Goal: Information Seeking & Learning: Learn about a topic

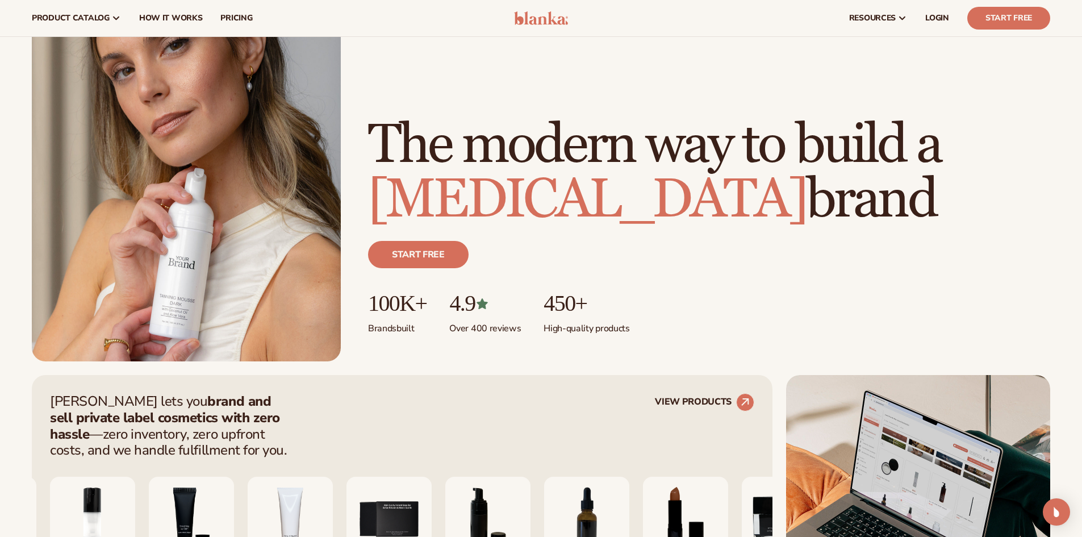
scroll to position [57, 0]
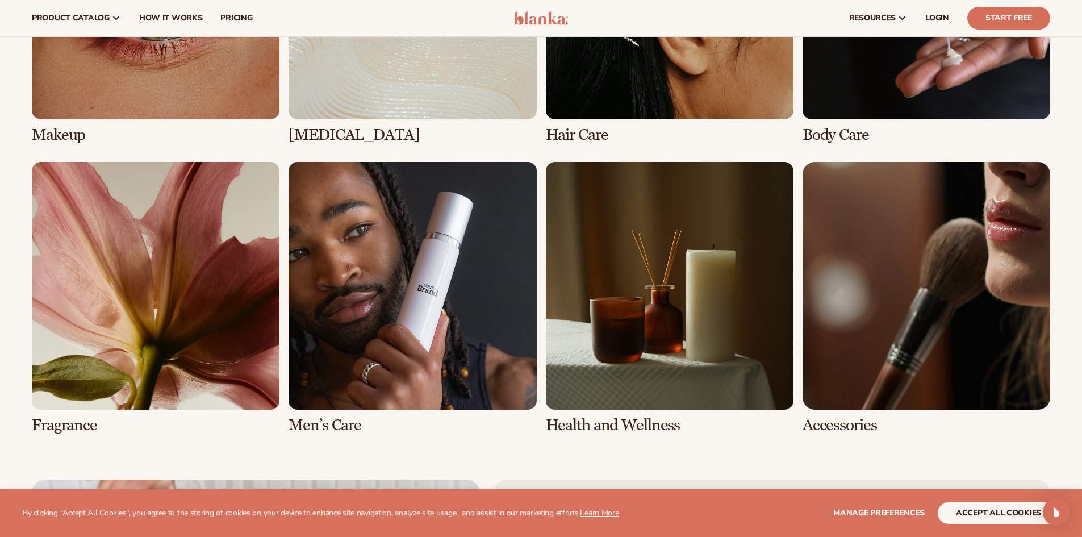
scroll to position [2442, 0]
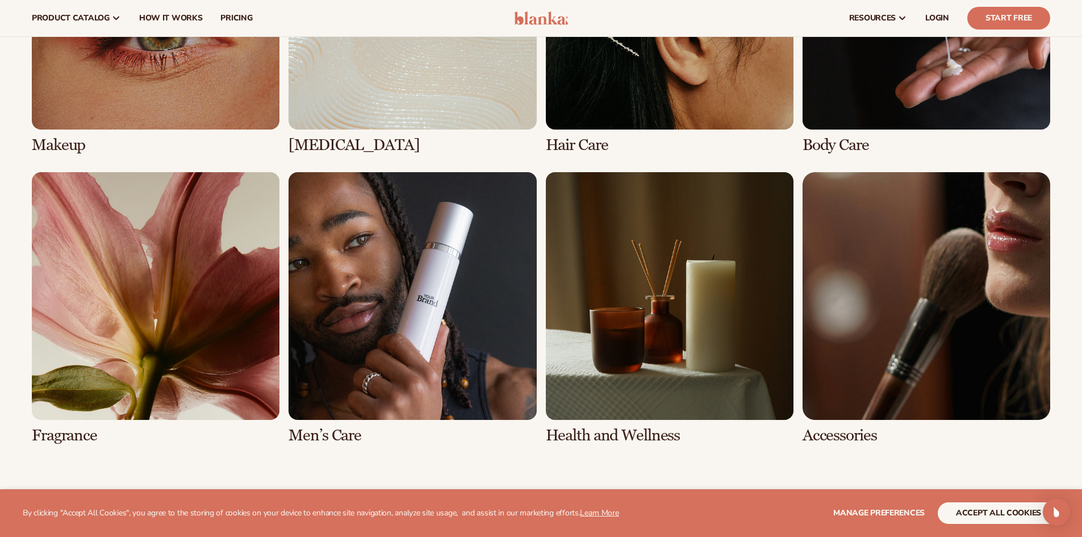
click at [240, 116] on link "1 / 8" at bounding box center [156, 18] width 248 height 272
click at [239, 110] on link "1 / 8" at bounding box center [156, 18] width 248 height 272
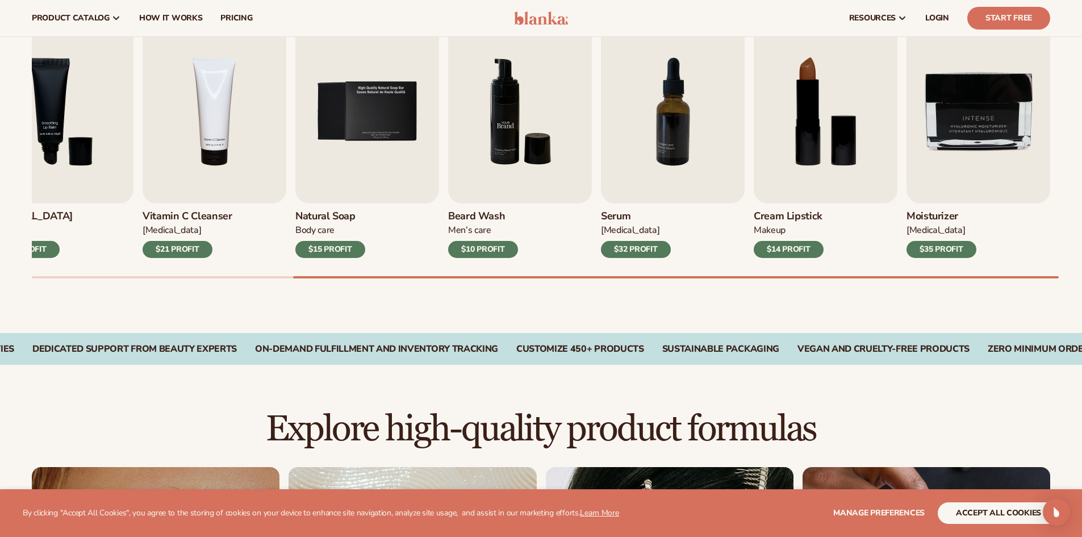
scroll to position [227, 0]
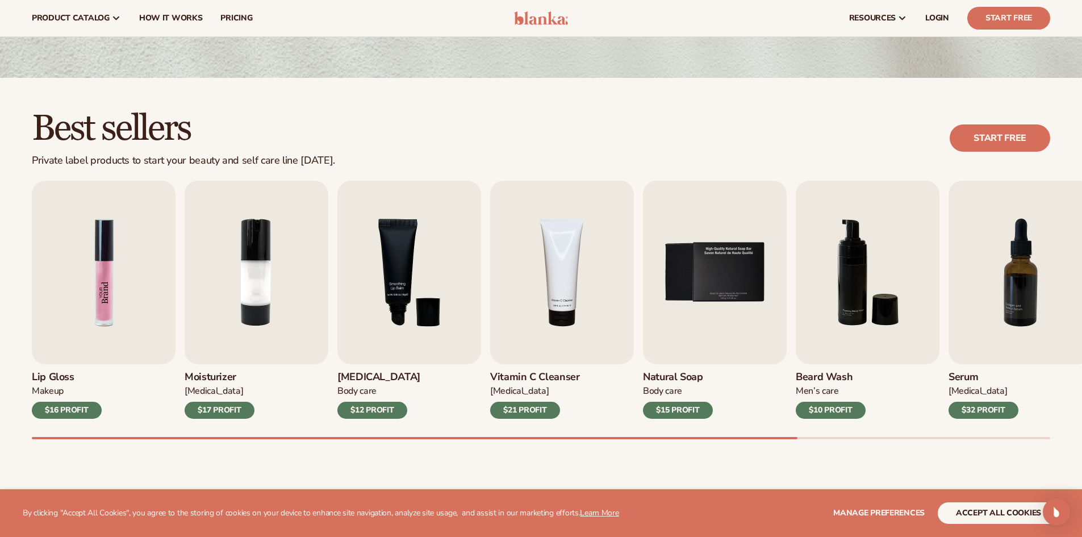
click at [119, 298] on img "1 / 9" at bounding box center [104, 272] width 144 height 183
click at [104, 312] on img "1 / 9" at bounding box center [104, 272] width 144 height 183
click at [64, 402] on div "$16 PROFIT" at bounding box center [67, 409] width 70 height 17
click at [103, 254] on img "1 / 9" at bounding box center [104, 272] width 144 height 183
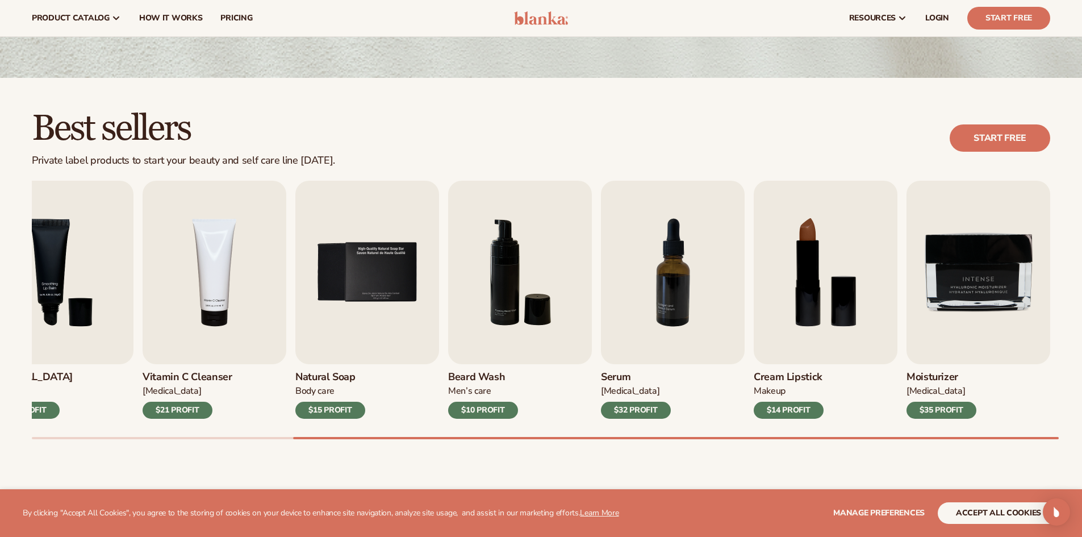
click at [773, 476] on div "Best sellers Private label products to start your beauty and self care line tod…" at bounding box center [541, 286] width 1082 height 416
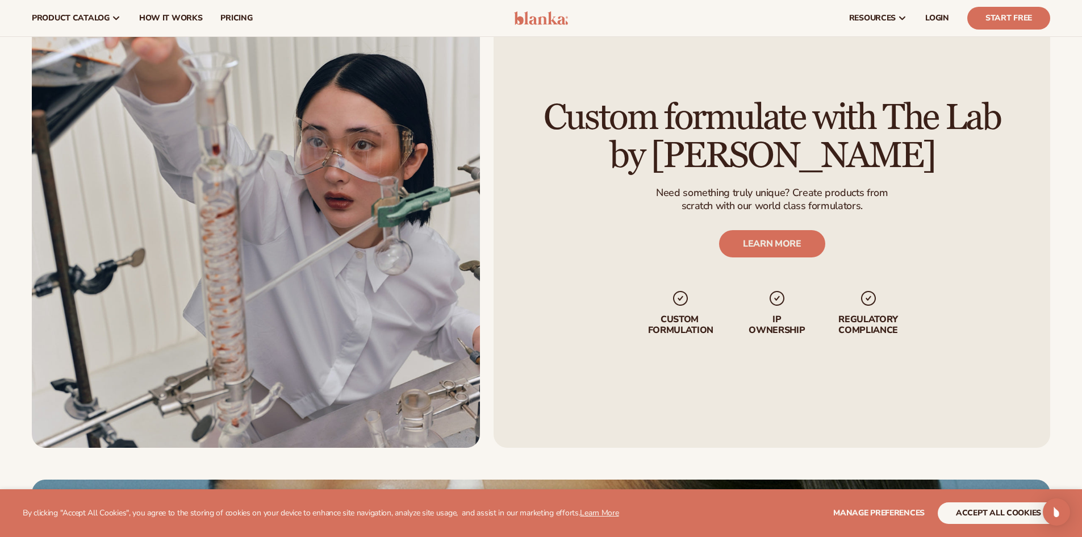
scroll to position [1474, 0]
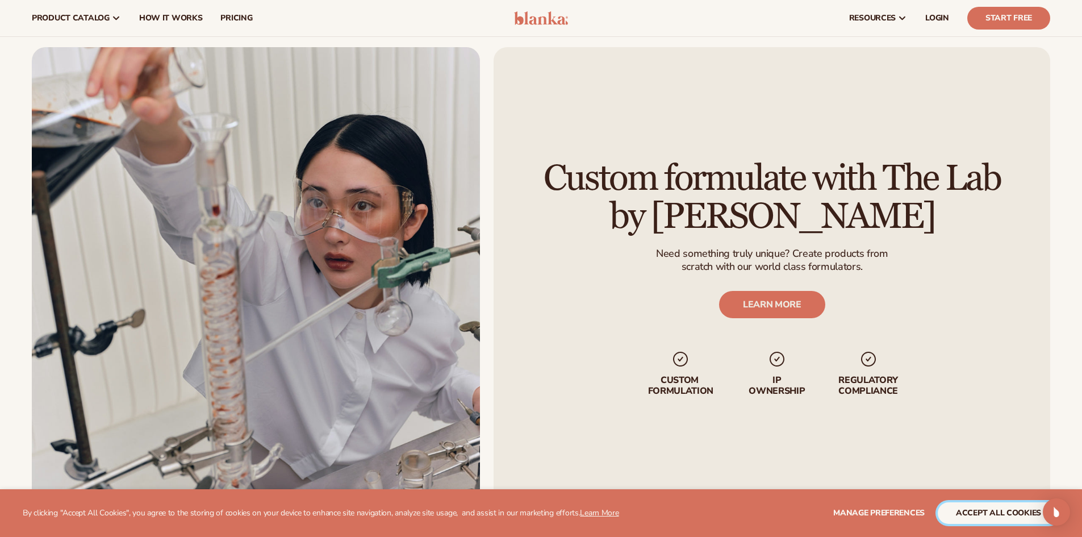
click at [982, 508] on button "accept all cookies" at bounding box center [999, 513] width 122 height 22
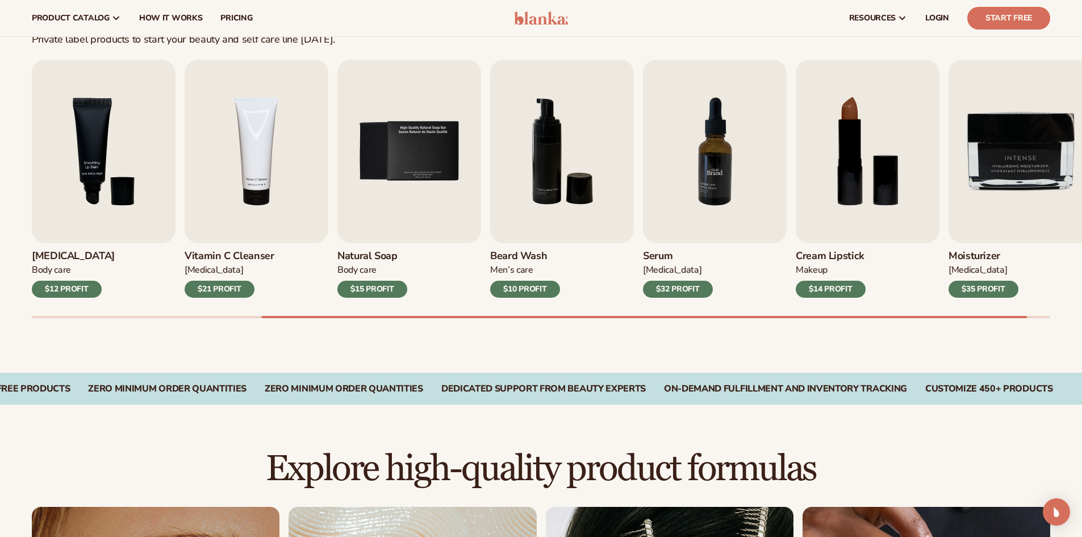
scroll to position [282, 0]
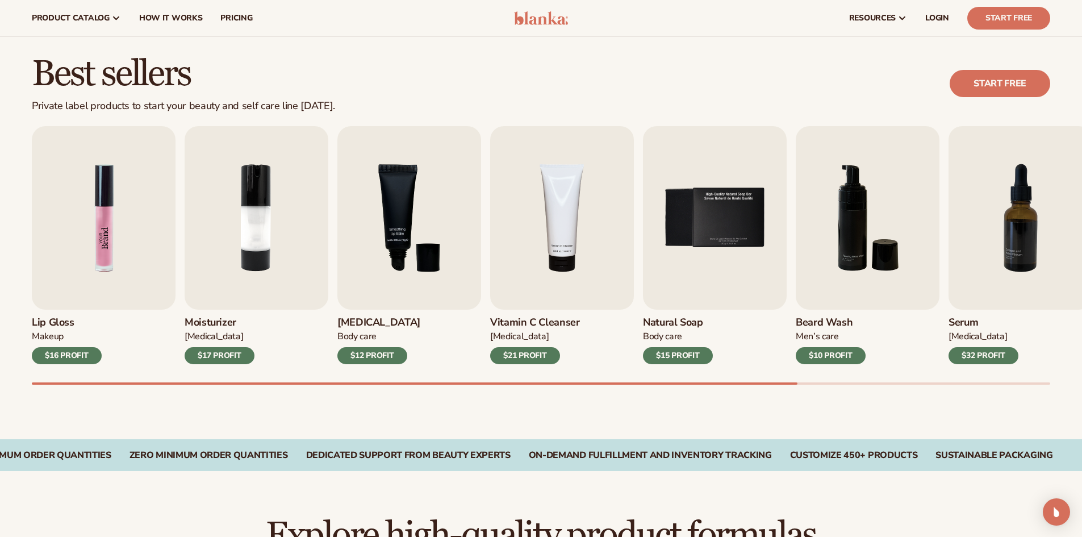
click at [157, 309] on img "1 / 9" at bounding box center [104, 217] width 144 height 183
click at [66, 333] on div "Makeup" at bounding box center [67, 336] width 70 height 12
click at [53, 344] on div "Lip Gloss Makeup $16 PROFIT" at bounding box center [104, 336] width 144 height 55
click at [56, 354] on div "$16 PROFIT" at bounding box center [67, 355] width 70 height 17
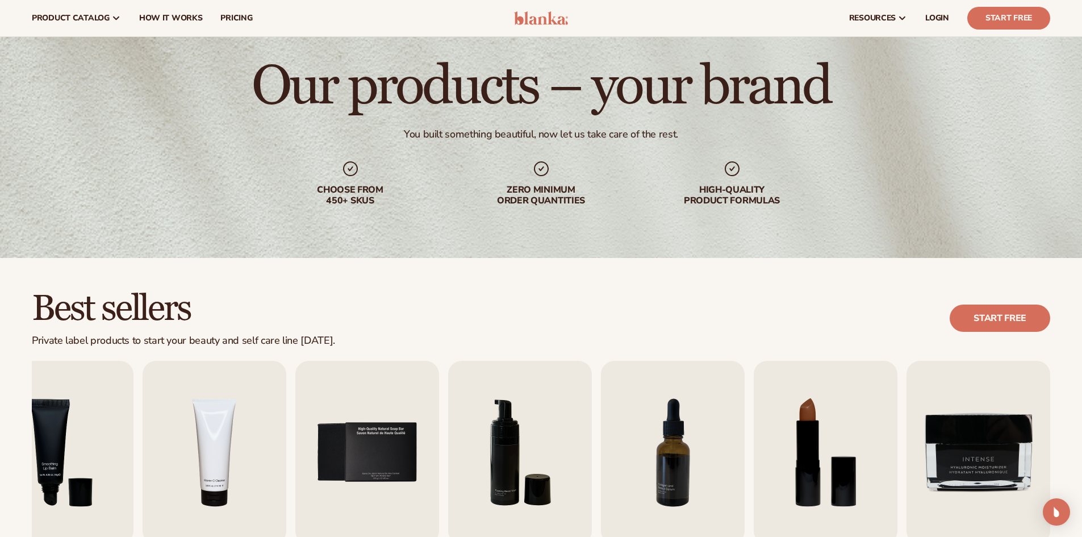
scroll to position [0, 0]
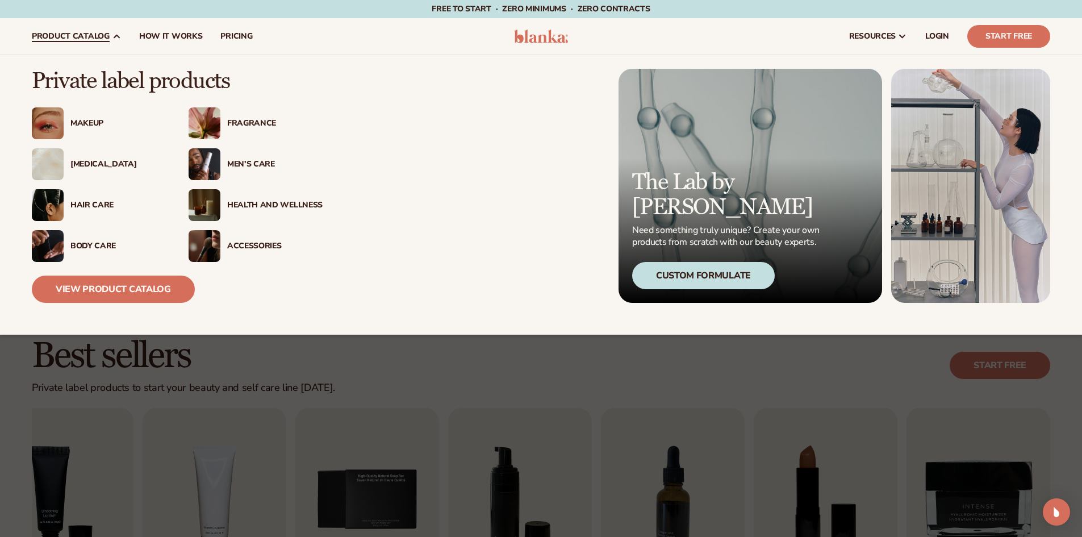
click at [92, 128] on div "Makeup" at bounding box center [99, 123] width 134 height 32
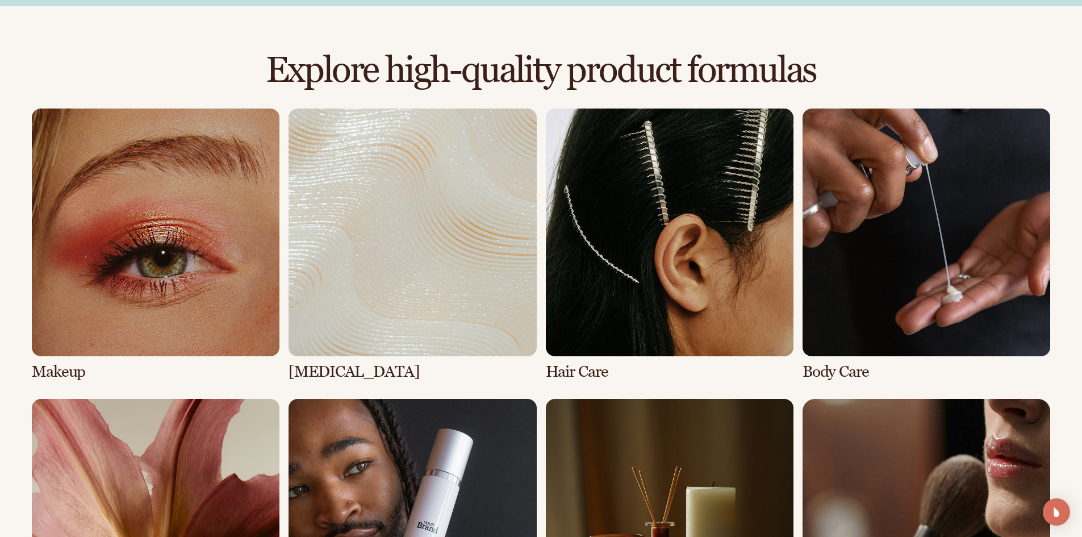
scroll to position [795, 0]
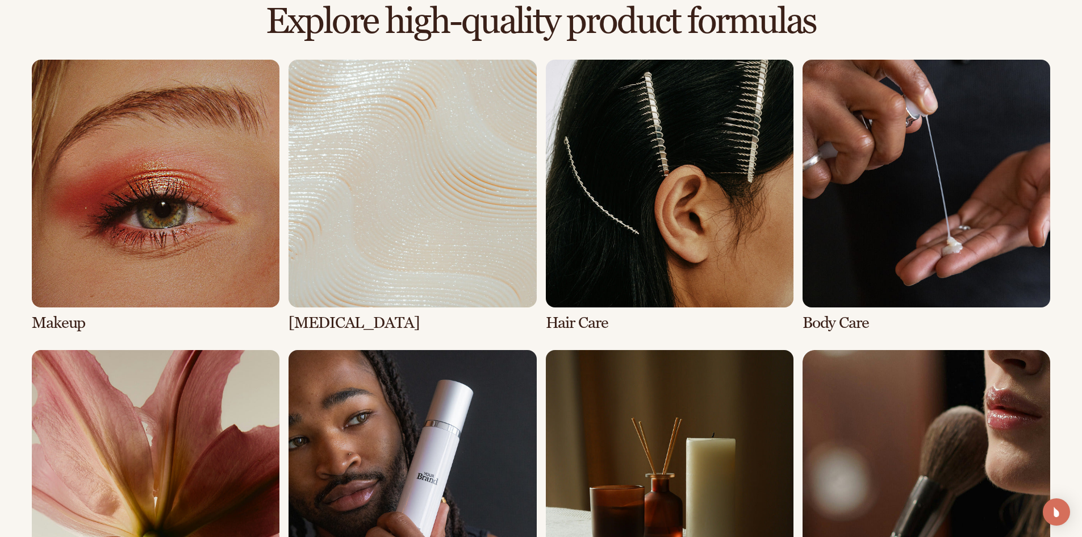
click at [240, 291] on link "1 / 8" at bounding box center [156, 196] width 248 height 272
click at [202, 247] on link "1 / 8" at bounding box center [156, 196] width 248 height 272
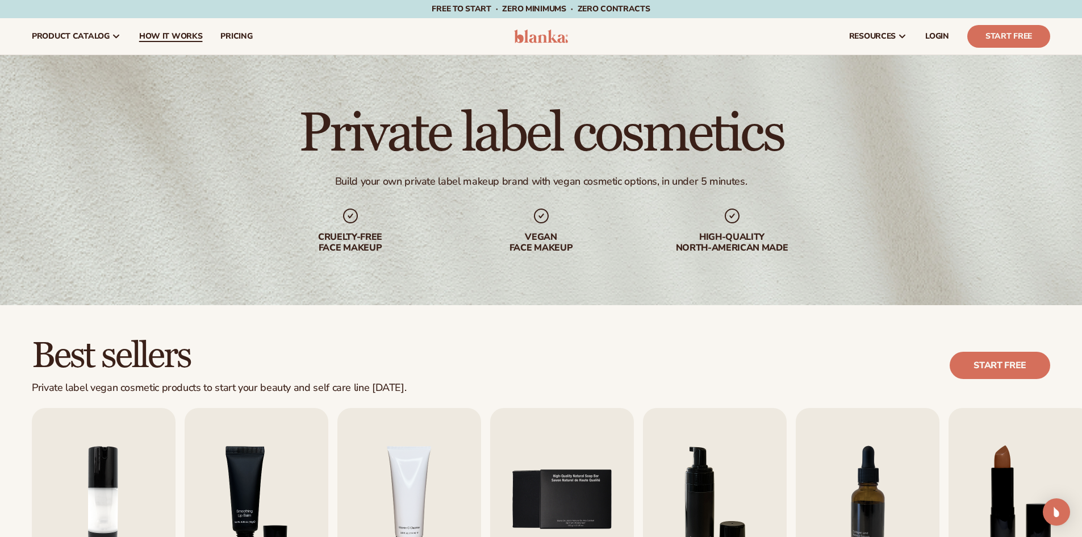
click at [177, 32] on span "How It Works" at bounding box center [171, 36] width 64 height 9
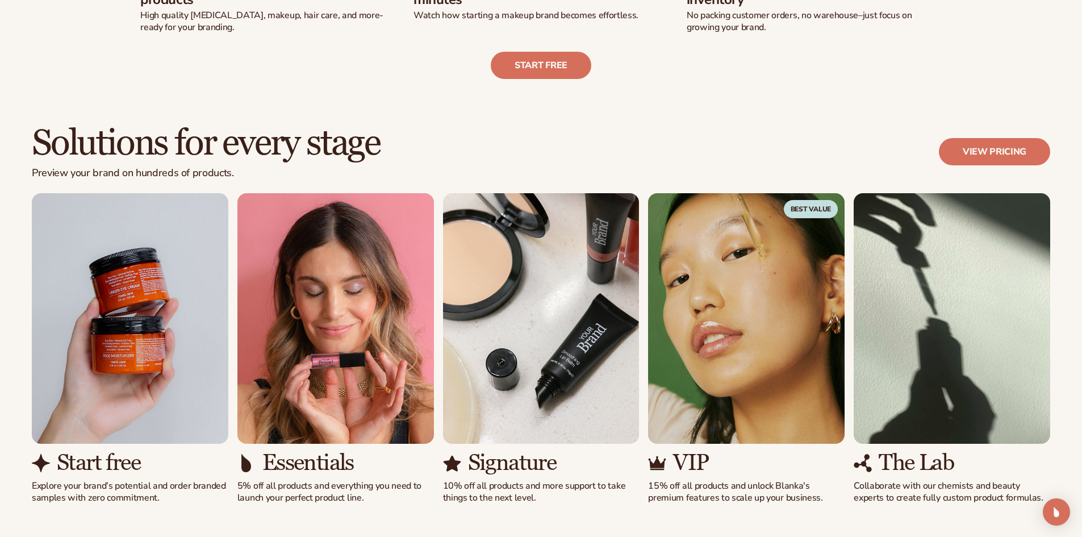
scroll to position [681, 0]
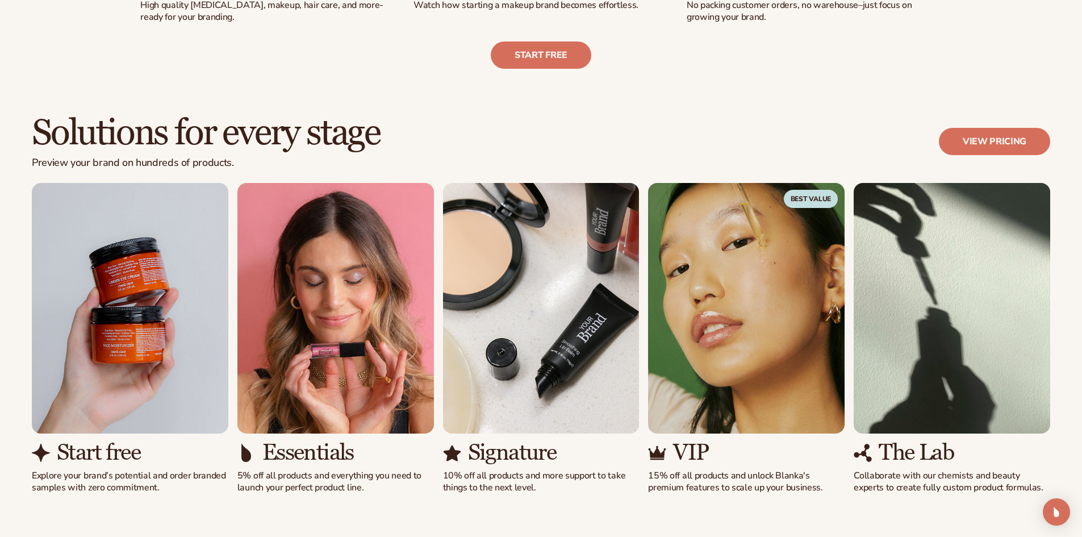
click at [860, 454] on img "5 / 5" at bounding box center [862, 452] width 18 height 18
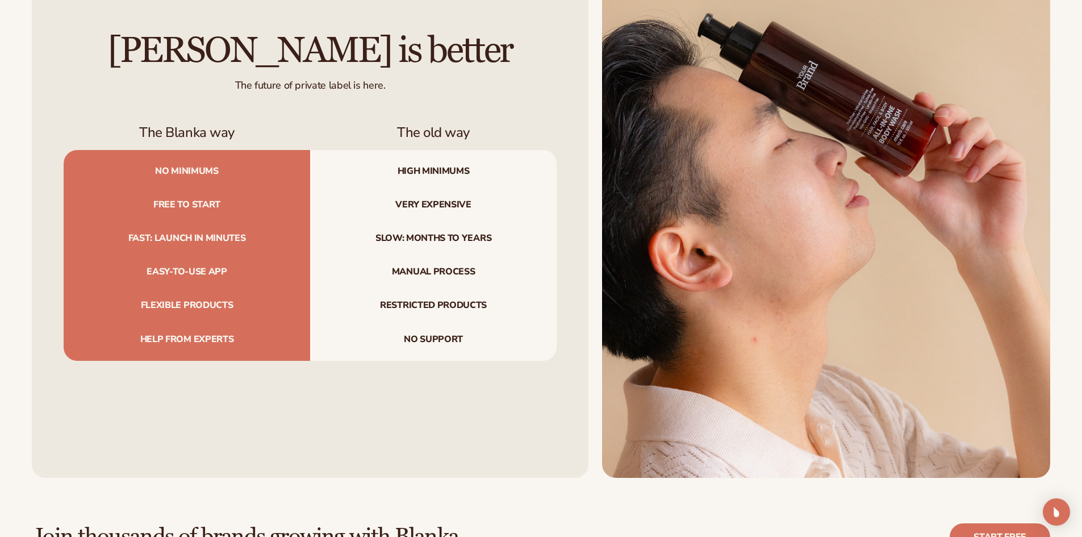
scroll to position [1306, 0]
drag, startPoint x: 465, startPoint y: 340, endPoint x: 407, endPoint y: 319, distance: 61.1
click at [407, 319] on div "No minimums High minimums Free to start Very expensive Fast: launch in minutes …" at bounding box center [310, 254] width 493 height 211
click at [451, 326] on span "No support" at bounding box center [433, 341] width 246 height 38
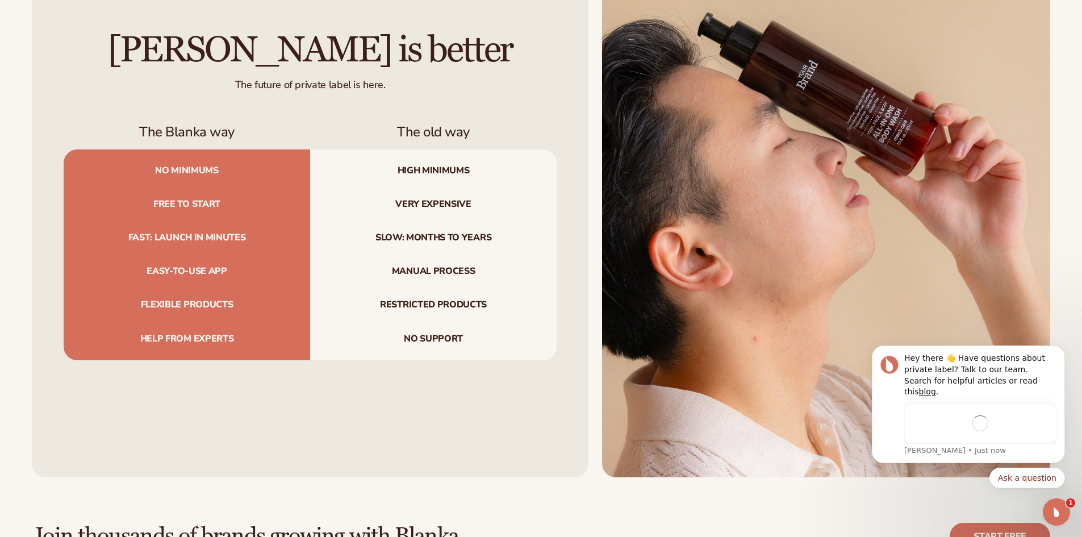
scroll to position [0, 0]
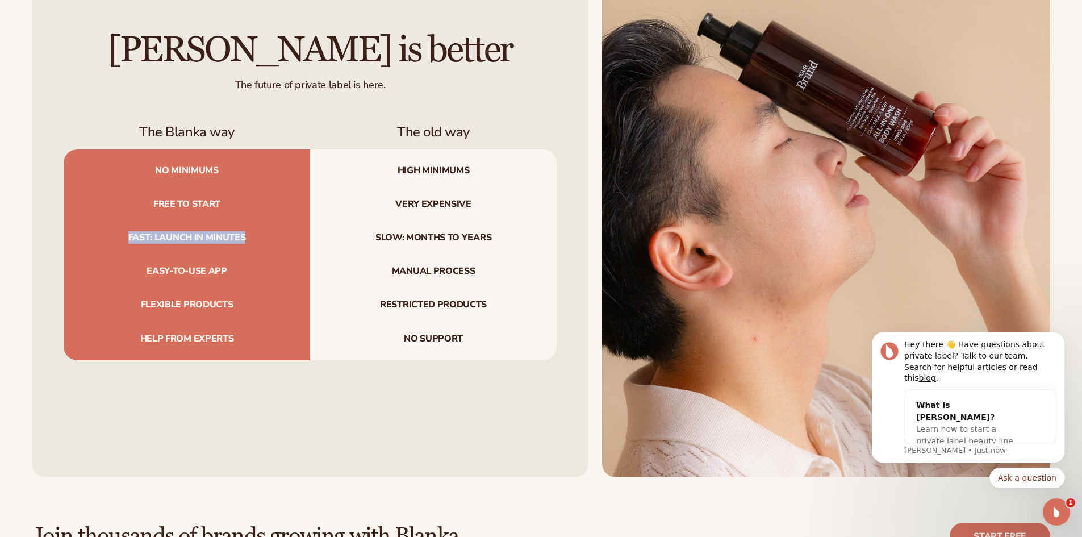
drag, startPoint x: 130, startPoint y: 233, endPoint x: 245, endPoint y: 237, distance: 115.3
click at [245, 237] on span "Fast: launch in minutes" at bounding box center [187, 238] width 246 height 34
click at [248, 237] on span "Fast: launch in minutes" at bounding box center [187, 238] width 246 height 34
drag, startPoint x: 378, startPoint y: 240, endPoint x: 462, endPoint y: 236, distance: 84.1
click at [461, 236] on span "Slow: months to years" at bounding box center [433, 238] width 246 height 34
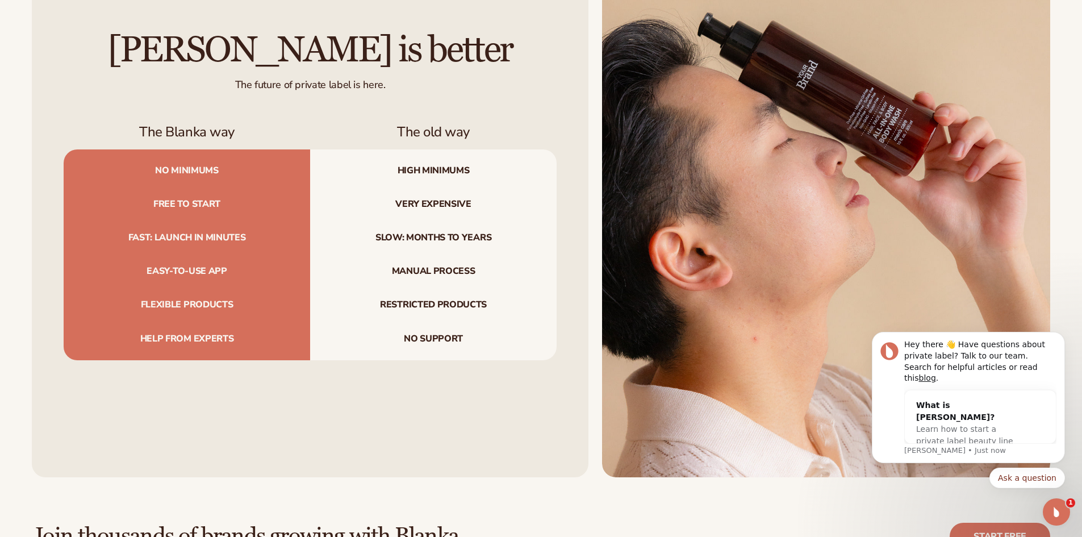
click at [475, 237] on span "Slow: months to years" at bounding box center [433, 238] width 246 height 34
drag, startPoint x: 140, startPoint y: 265, endPoint x: 284, endPoint y: 260, distance: 143.8
click at [279, 261] on span "Easy-to-use app" at bounding box center [187, 271] width 246 height 34
drag, startPoint x: 368, startPoint y: 262, endPoint x: 446, endPoint y: 266, distance: 78.5
click at [446, 266] on span "Manual process" at bounding box center [433, 271] width 246 height 34
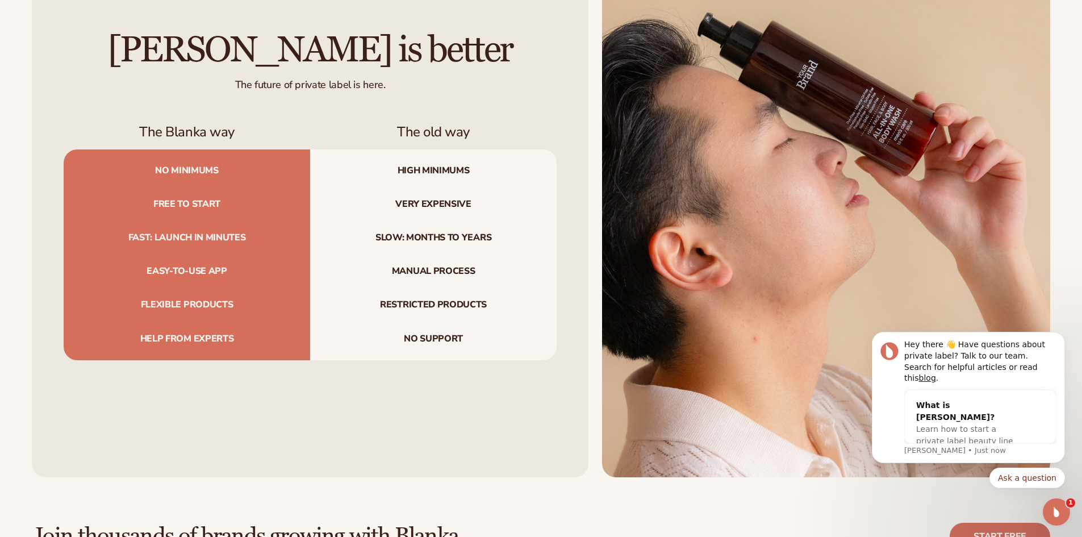
click at [475, 267] on span "Manual process" at bounding box center [433, 271] width 246 height 34
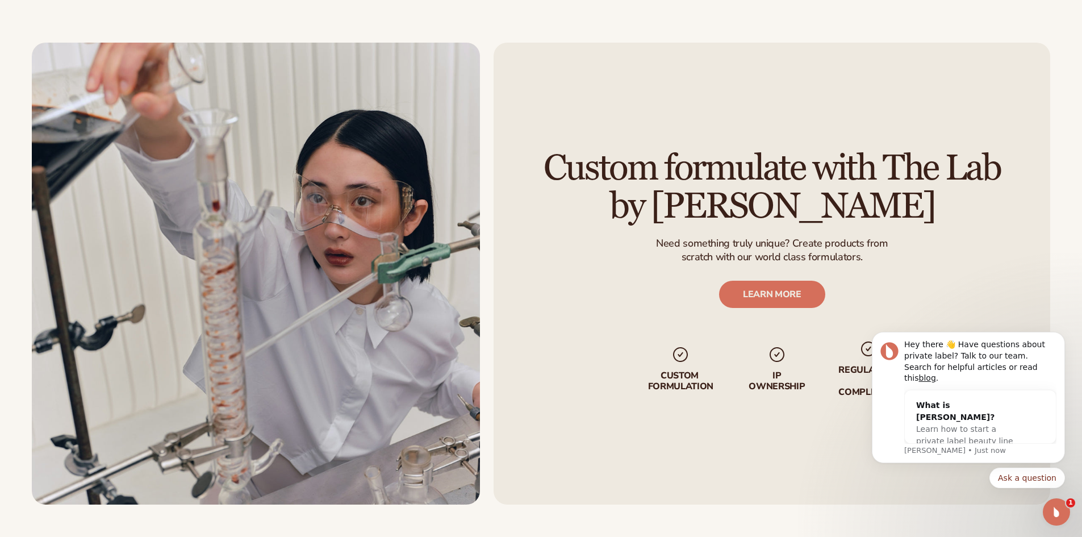
scroll to position [2157, 0]
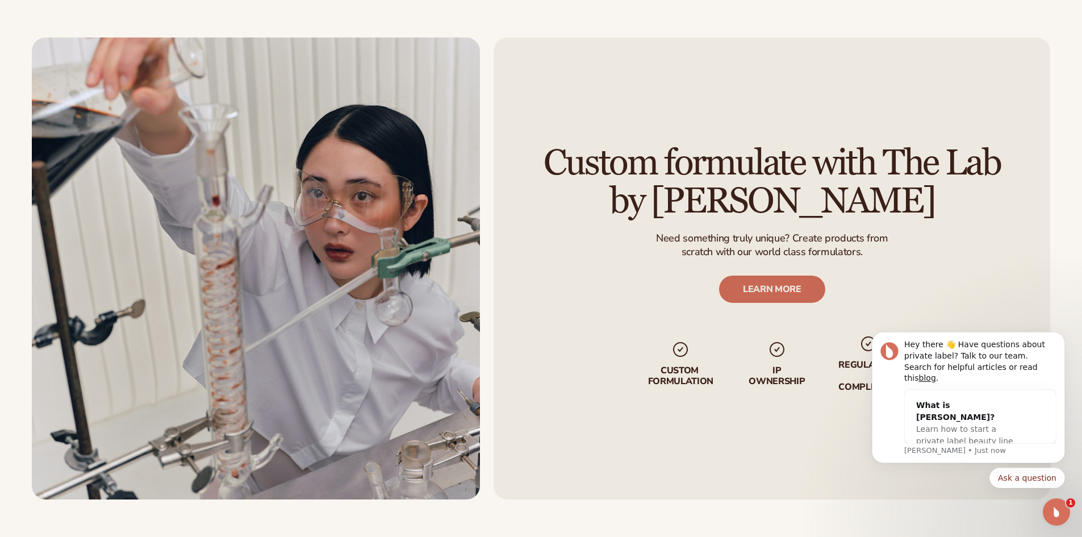
click at [762, 298] on link "LEARN MORE" at bounding box center [771, 288] width 106 height 27
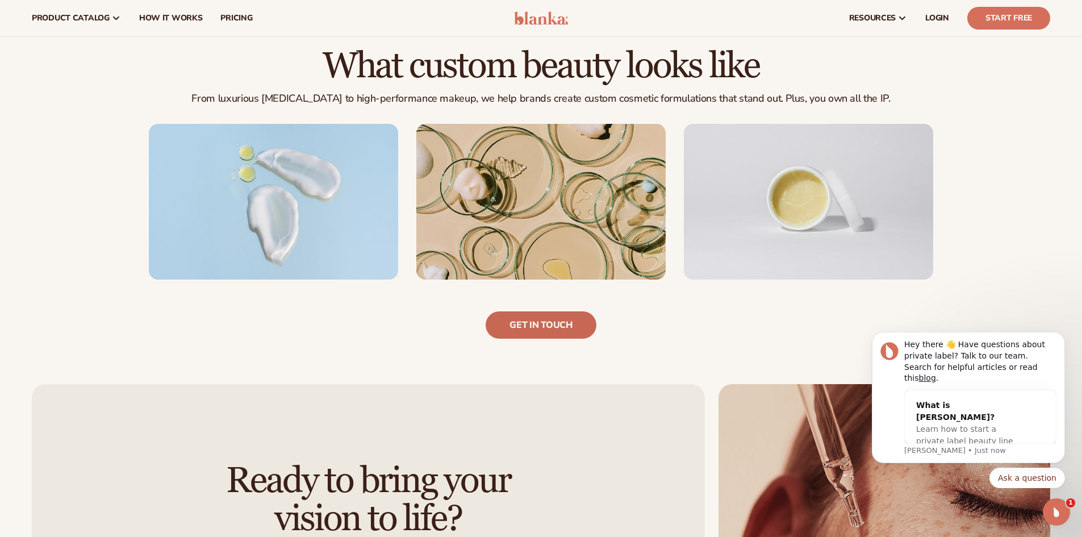
scroll to position [738, 0]
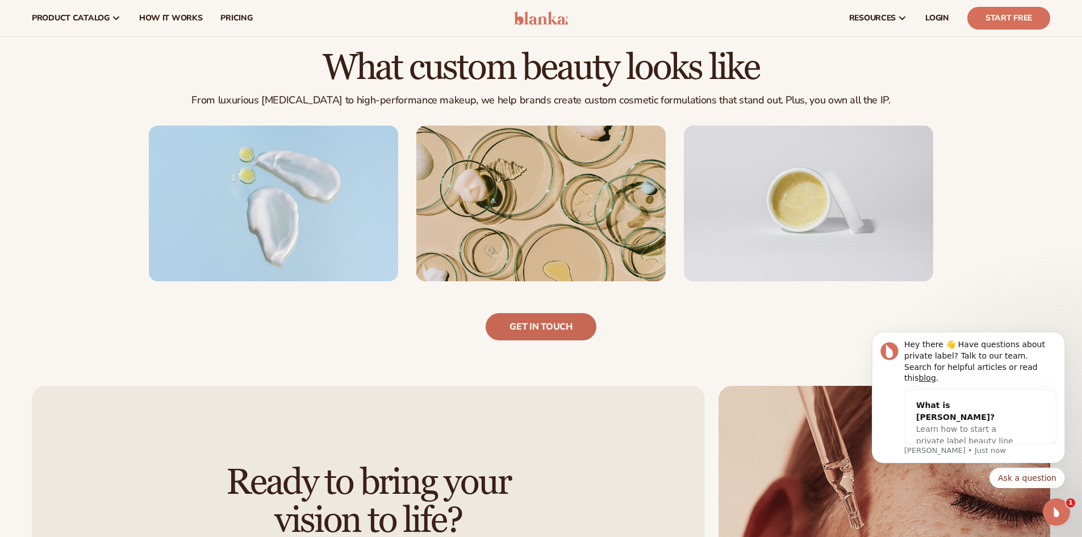
click at [553, 322] on link "Get in touch" at bounding box center [541, 326] width 110 height 27
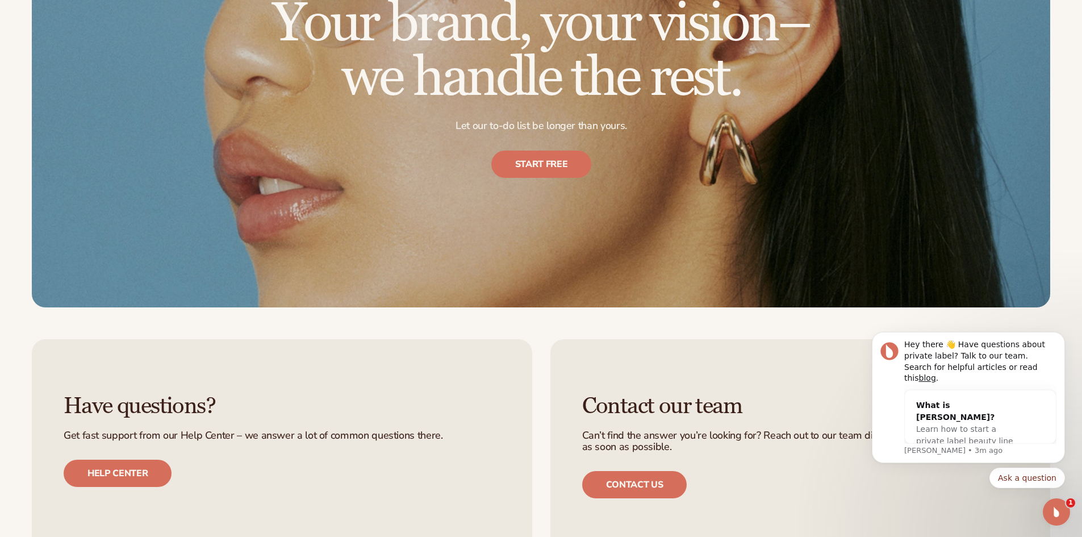
scroll to position [1638, 0]
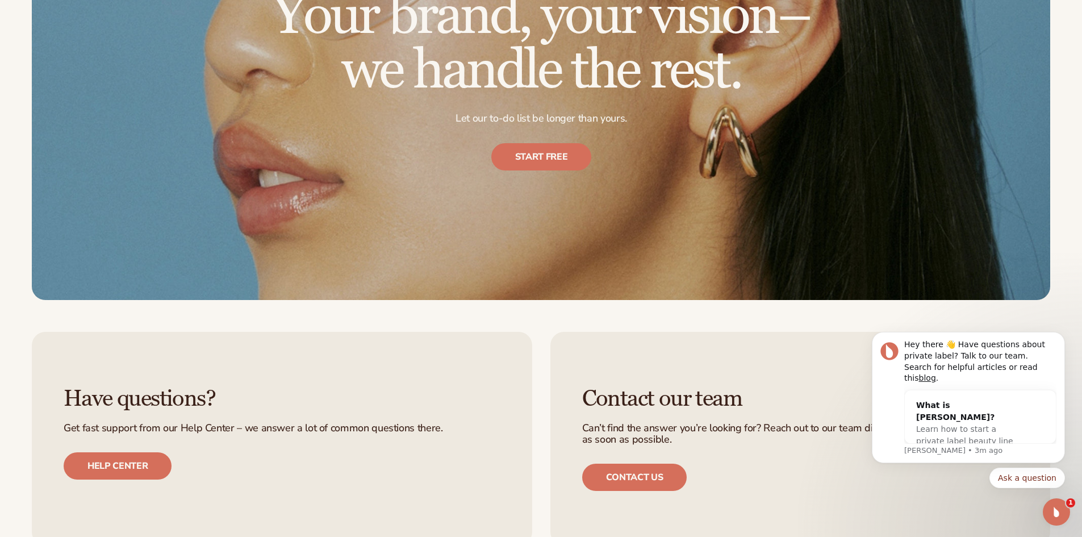
click at [1056, 516] on icon "Open Intercom Messenger" at bounding box center [1056, 512] width 19 height 19
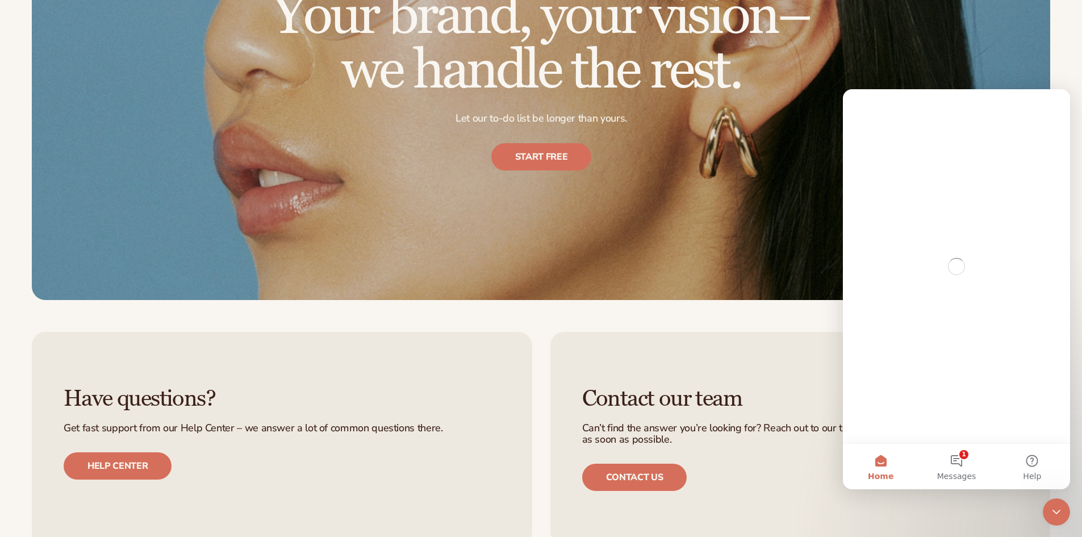
scroll to position [0, 0]
click at [943, 466] on button "1 Messages" at bounding box center [956, 465] width 76 height 45
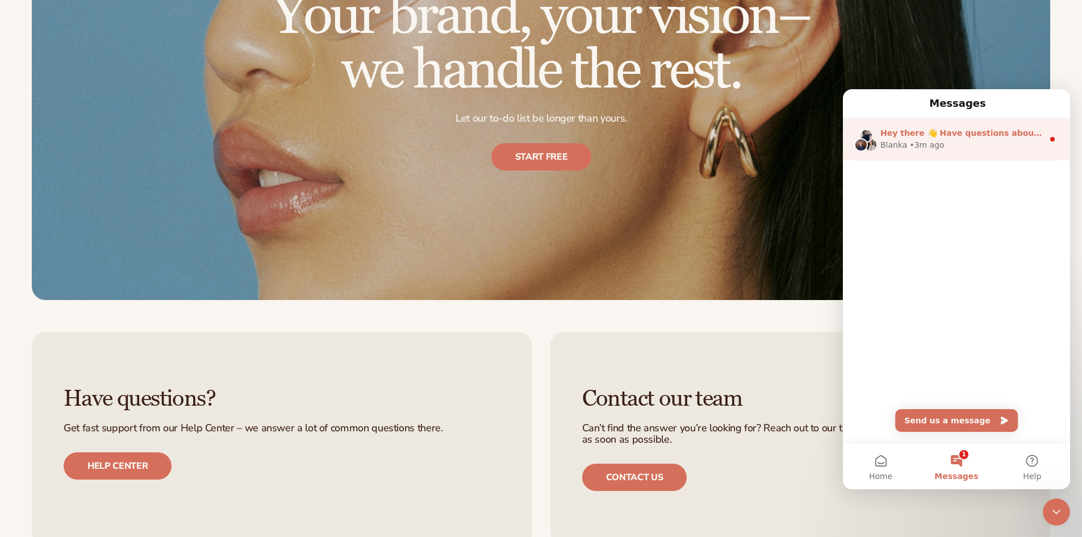
click at [932, 154] on div "Hey there 👋 Have questions about private label? Talk to our team. Search for he…" at bounding box center [956, 139] width 227 height 42
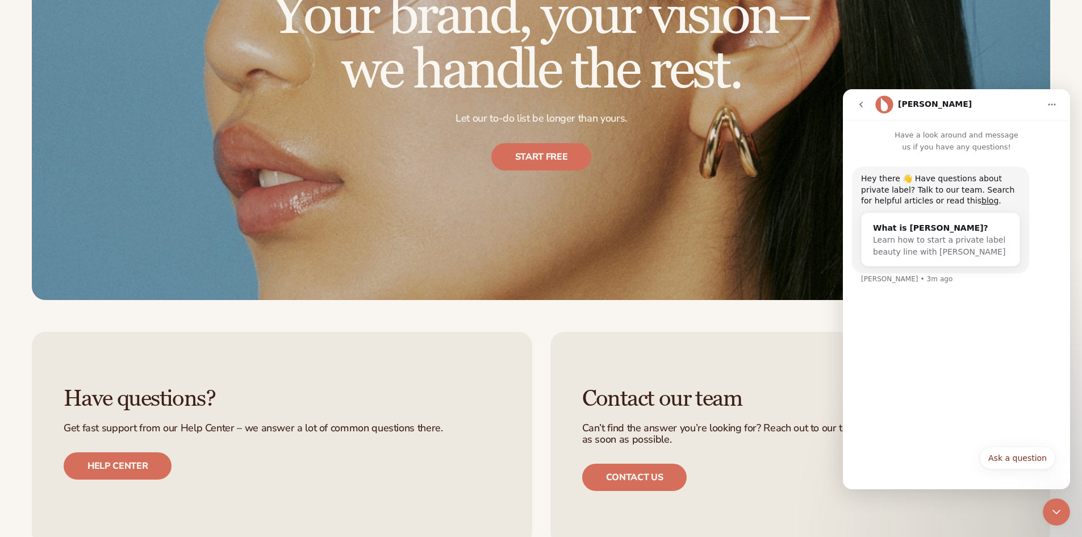
click at [860, 106] on icon "go back" at bounding box center [860, 104] width 9 height 9
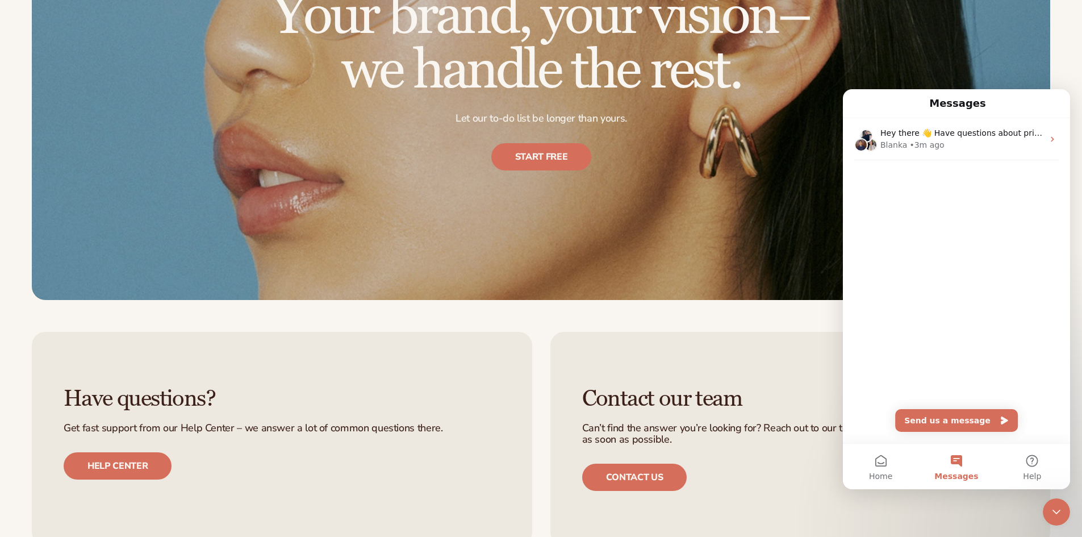
click at [737, 321] on div "Have questions? Get fast support from our Help Center – we answer a lot of comm…" at bounding box center [541, 438] width 1082 height 277
click at [964, 162] on div "Hey there 👋 Have questions about private label? Talk to our team. Search for he…" at bounding box center [956, 161] width 227 height 87
click at [960, 152] on div "Hey there 👋 Have questions about private label? Talk to our team. Search for he…" at bounding box center [956, 139] width 227 height 42
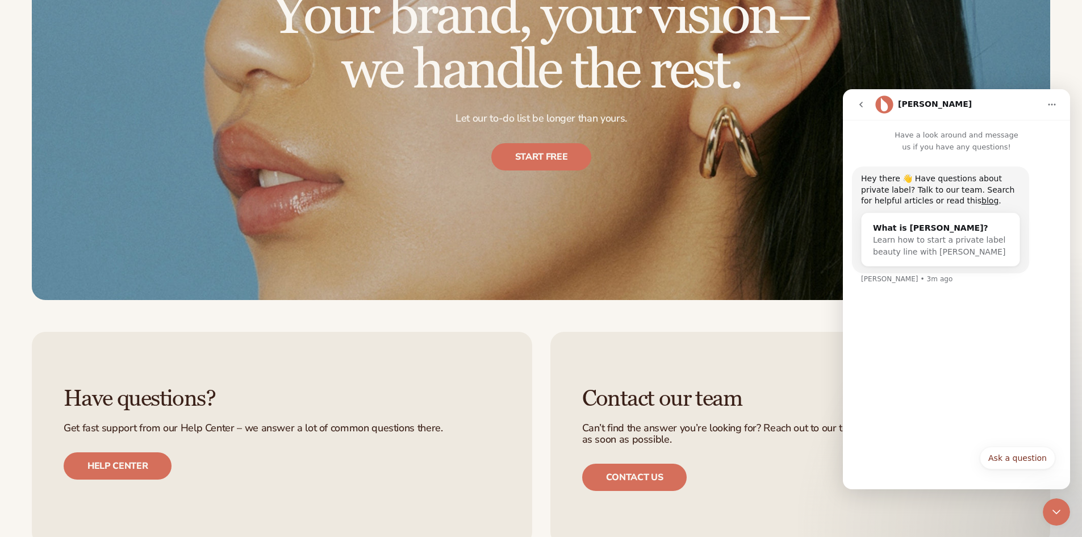
click at [733, 314] on div "Have questions? Get fast support from our Help Center – we answer a lot of comm…" at bounding box center [541, 438] width 1082 height 277
click at [859, 112] on button "go back" at bounding box center [861, 105] width 22 height 22
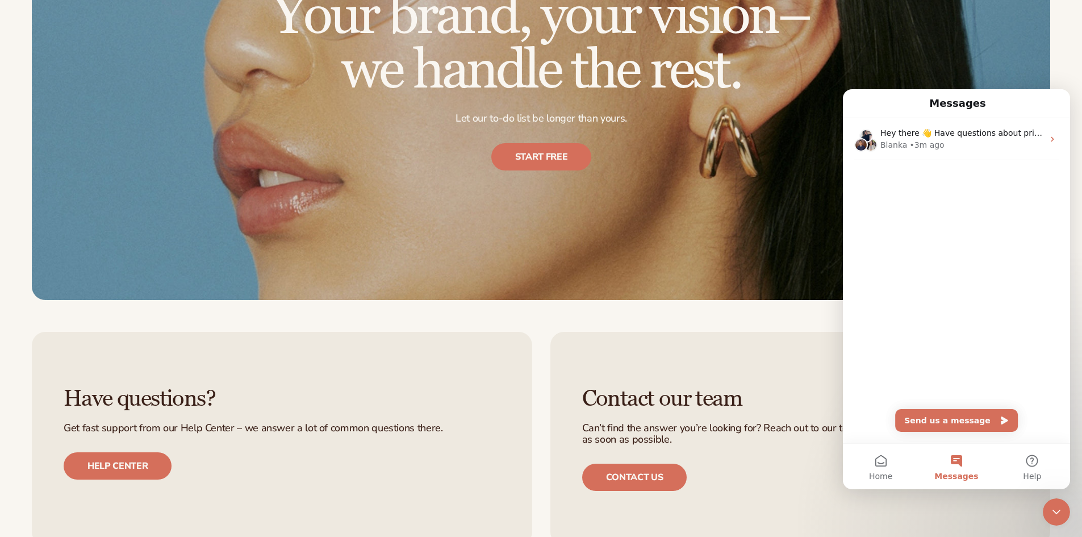
click at [974, 78] on div "Your brand, your vision– we handle the rest. Let our to-do list be longer than …" at bounding box center [541, 79] width 1018 height 441
click at [741, 311] on div "Have questions? Get fast support from our Help Center – we answer a lot of comm…" at bounding box center [541, 438] width 1082 height 277
click at [1062, 508] on icon "Close Intercom Messenger" at bounding box center [1056, 512] width 14 height 14
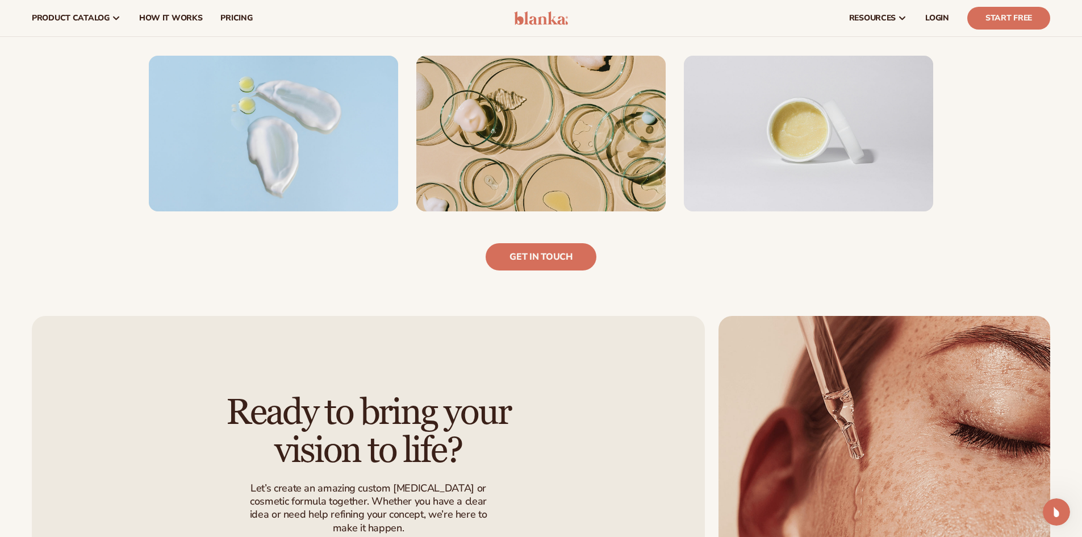
scroll to position [786, 0]
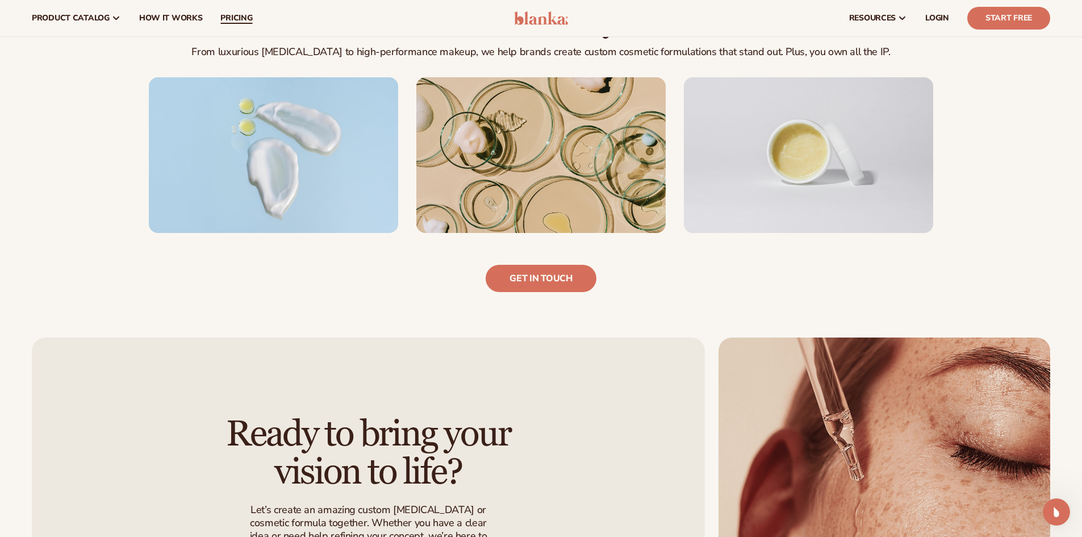
click at [228, 19] on span "pricing" at bounding box center [236, 18] width 32 height 9
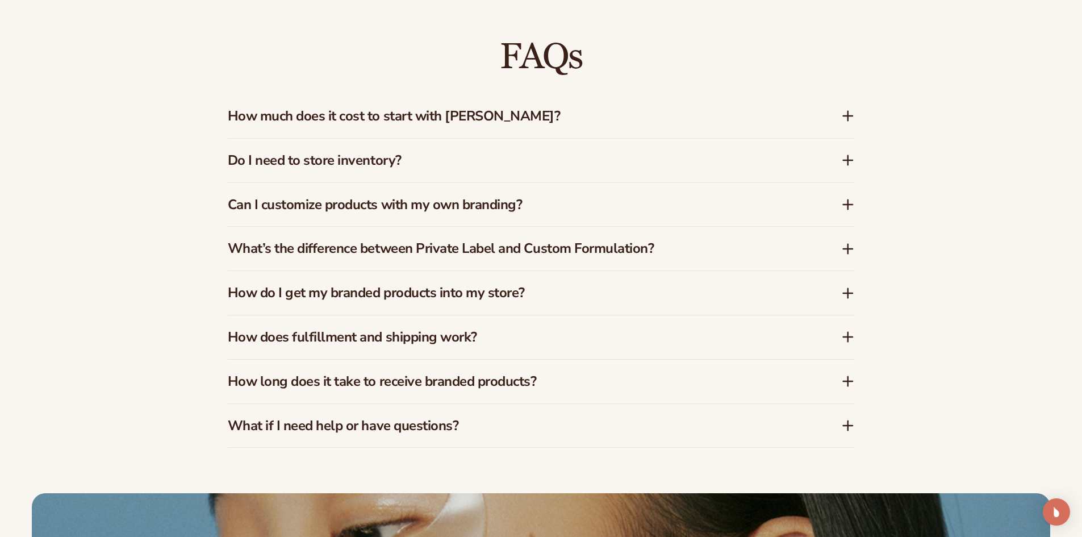
scroll to position [1864, 0]
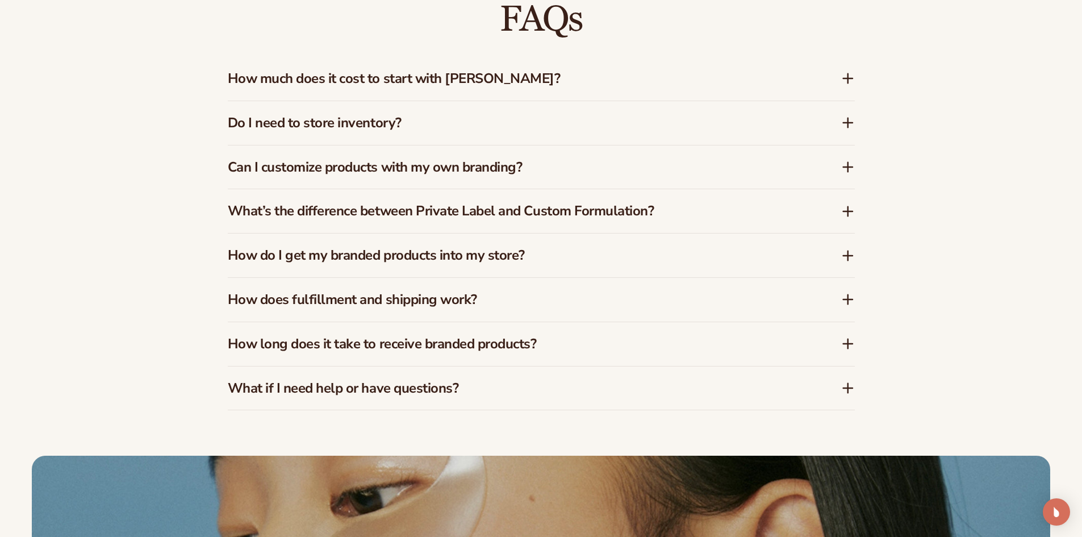
click at [391, 121] on h3 "Do I need to store inventory?" at bounding box center [517, 123] width 579 height 16
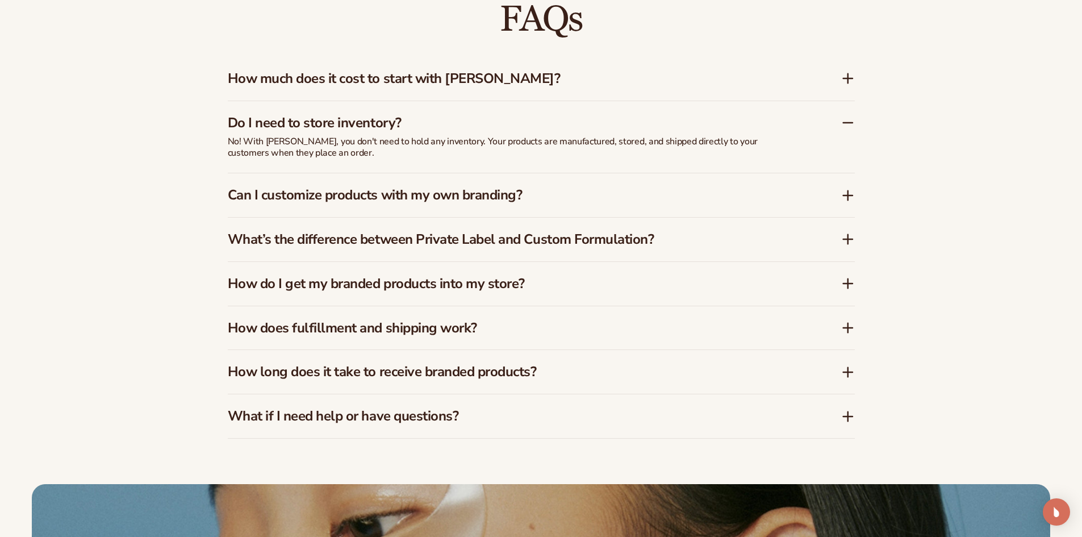
click at [479, 129] on h3 "Do I need to store inventory?" at bounding box center [517, 123] width 579 height 16
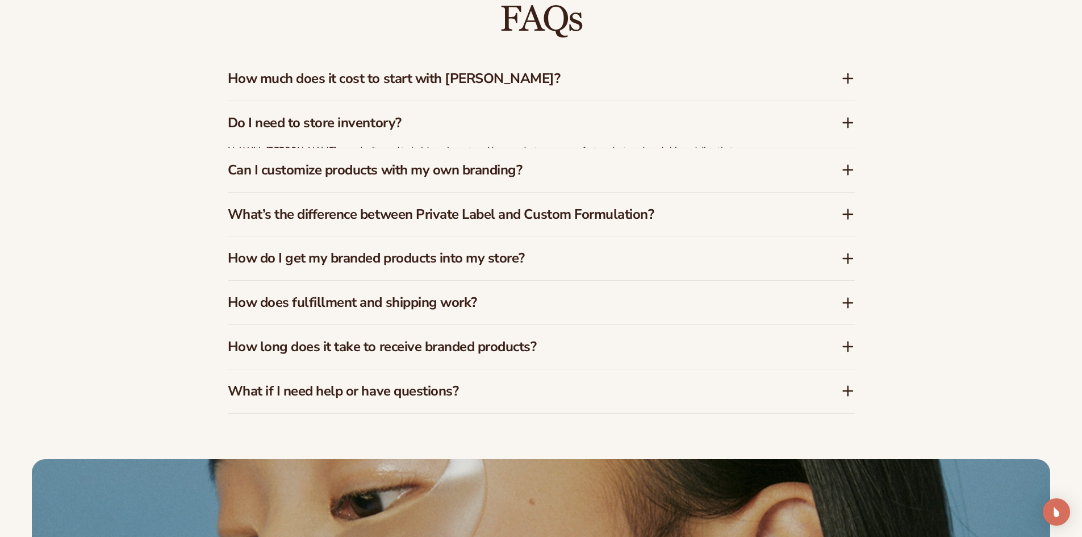
click at [426, 84] on h3 "How much does it cost to start with Blanka?" at bounding box center [517, 78] width 579 height 16
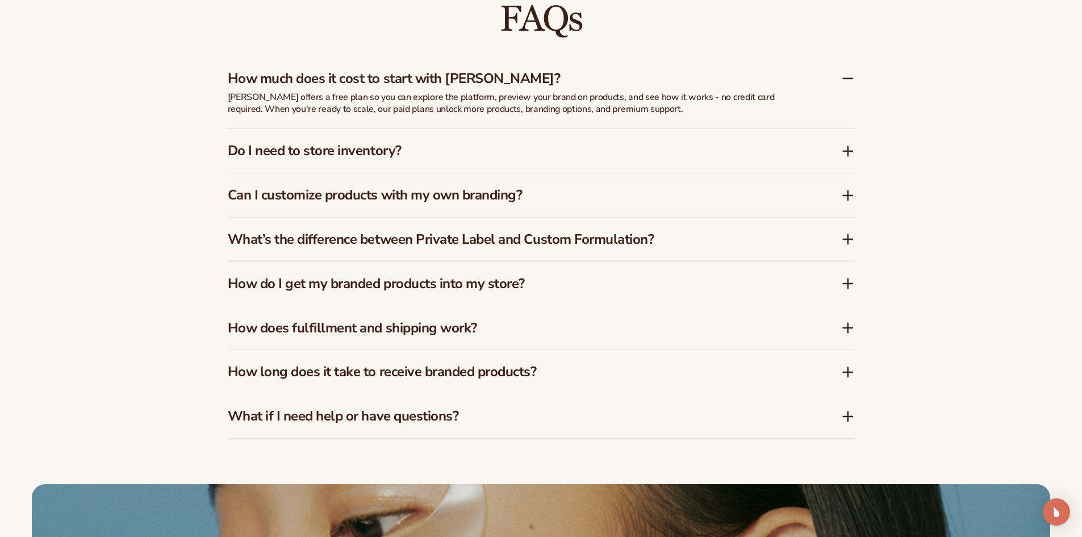
click at [433, 84] on h3 "How much does it cost to start with Blanka?" at bounding box center [517, 78] width 579 height 16
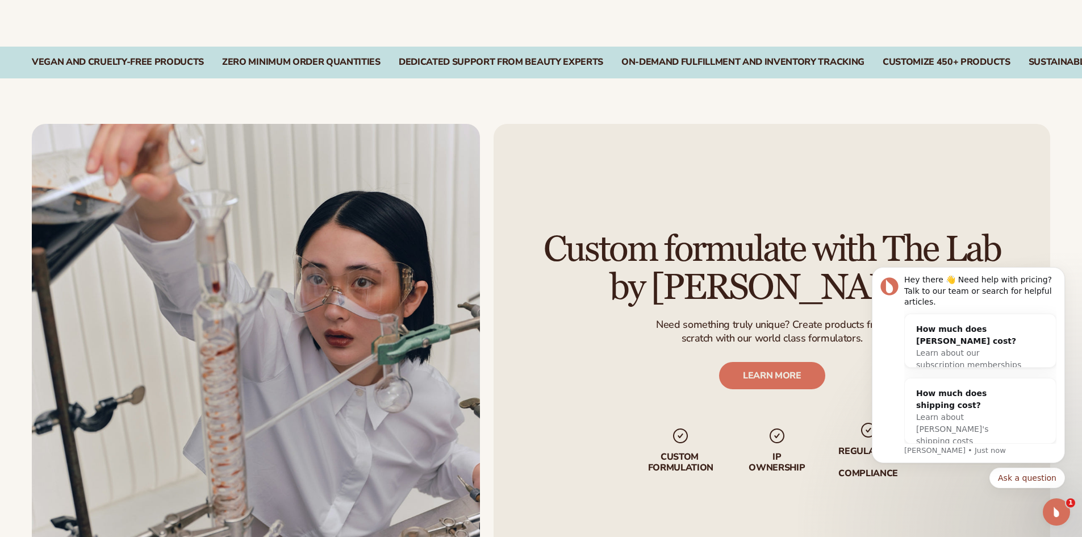
scroll to position [1495, 0]
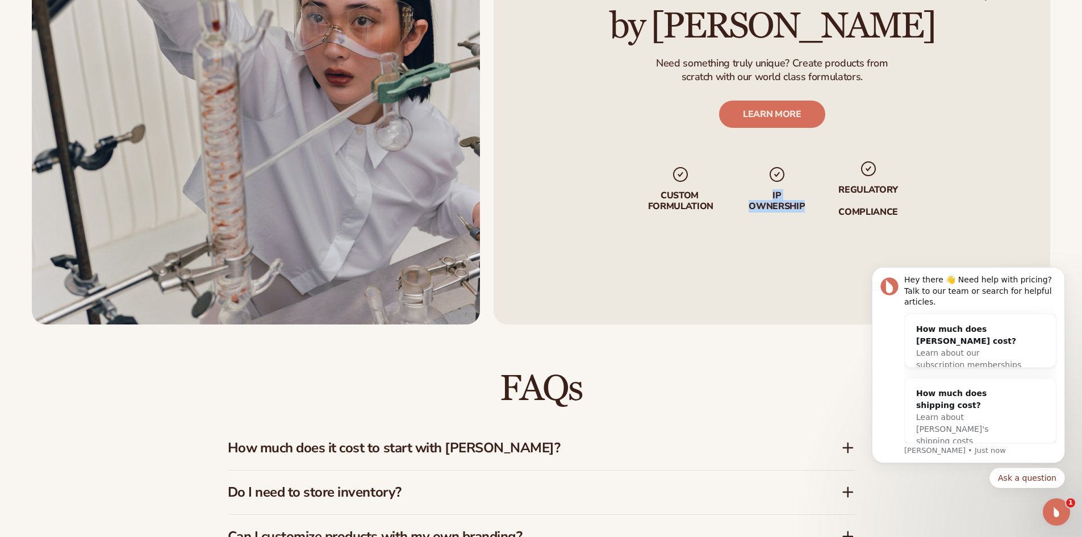
drag, startPoint x: 810, startPoint y: 207, endPoint x: 772, endPoint y: 192, distance: 40.3
click at [772, 192] on ul "Custom formulation IP Ownership regulatory compliance" at bounding box center [772, 173] width 254 height 90
click at [797, 198] on p "IP Ownership" at bounding box center [776, 201] width 58 height 22
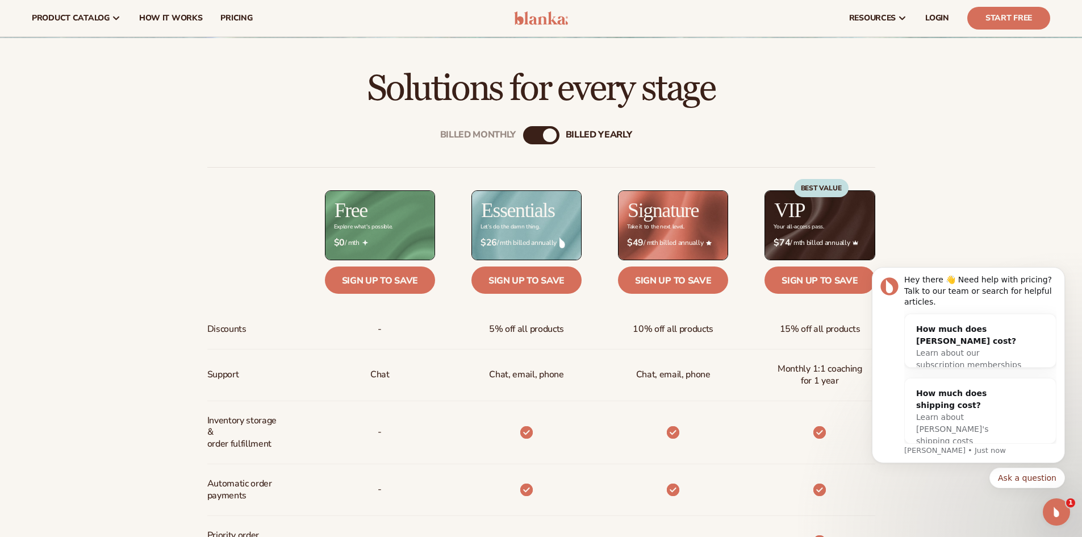
scroll to position [359, 0]
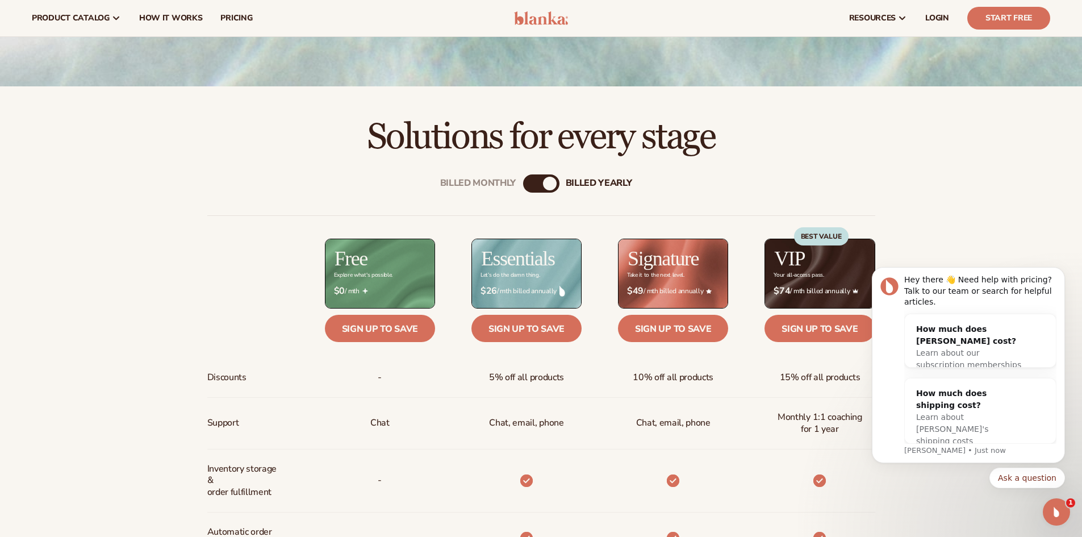
click at [541, 178] on div "Billed Monthly billed Yearly" at bounding box center [541, 183] width 36 height 18
click at [550, 187] on div "billed Yearly" at bounding box center [550, 184] width 14 height 14
click at [534, 187] on div "Billed Monthly" at bounding box center [530, 184] width 14 height 14
click at [537, 184] on div "Billed Monthly" at bounding box center [532, 184] width 14 height 14
click at [582, 183] on div "billed Yearly" at bounding box center [599, 183] width 66 height 11
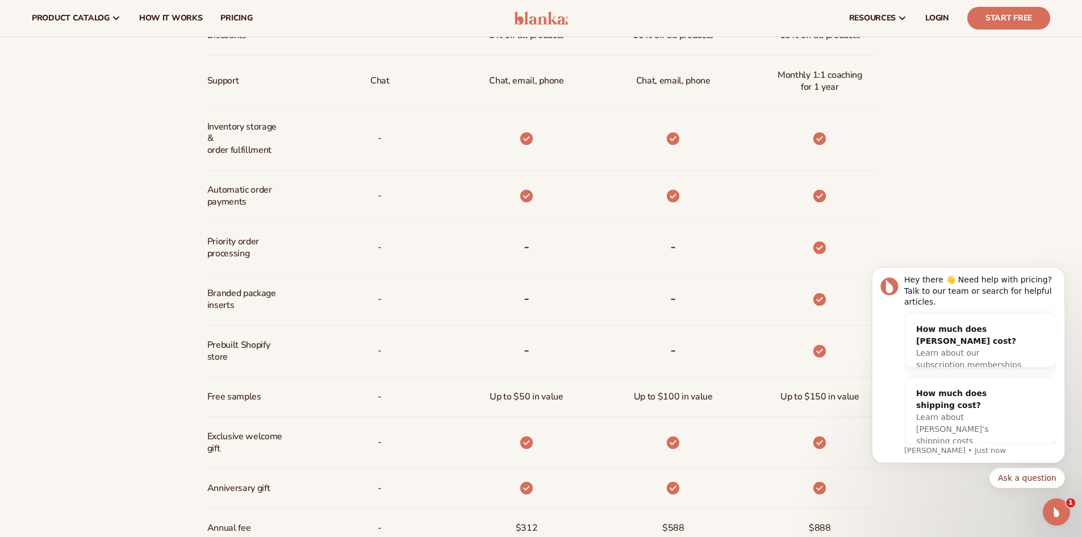
scroll to position [700, 0]
drag, startPoint x: 258, startPoint y: 262, endPoint x: 212, endPoint y: 239, distance: 51.3
click at [212, 240] on span "Priority order processing" at bounding box center [245, 248] width 76 height 33
click at [277, 240] on span "Priority order processing" at bounding box center [245, 248] width 76 height 33
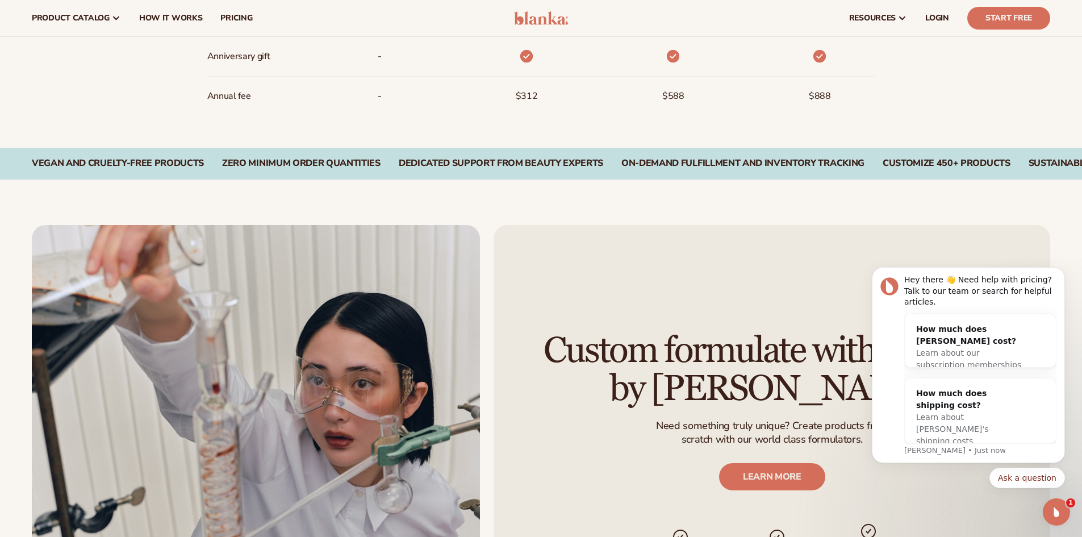
scroll to position [1040, 0]
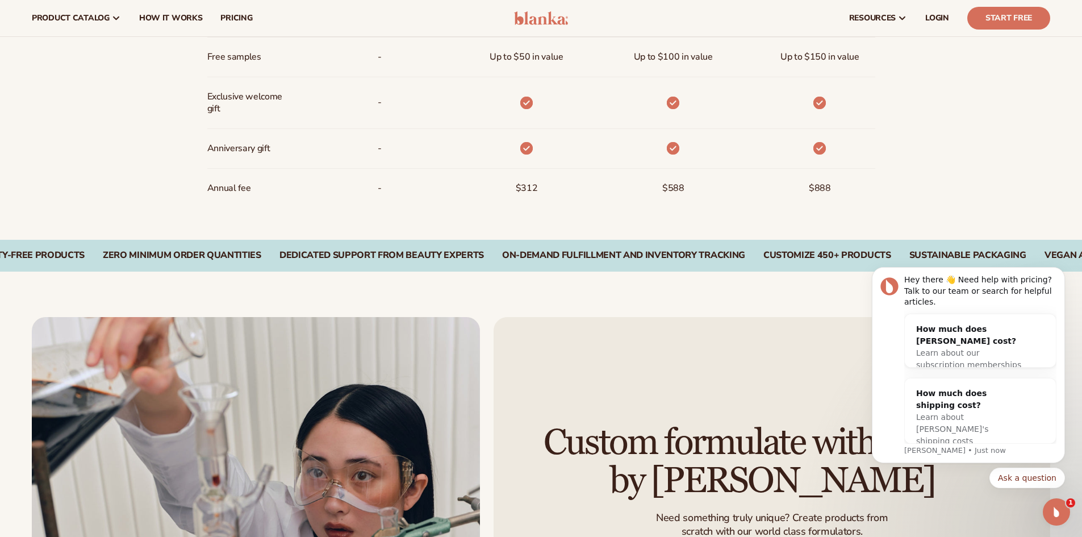
click at [246, 256] on div "Zero Minimum Order QuantitieS" at bounding box center [182, 255] width 158 height 11
click at [282, 260] on div "Dedicated Support From Beauty Experts" at bounding box center [222, 255] width 204 height 11
click at [293, 256] on div "Dedicated Support From Beauty Experts" at bounding box center [222, 255] width 204 height 11
click at [340, 265] on div "Dedicated Support From Beauty Experts On-Demand Fulfillment and Inventory Track…" at bounding box center [541, 256] width 1082 height 32
click at [526, 11] on img at bounding box center [541, 18] width 54 height 14
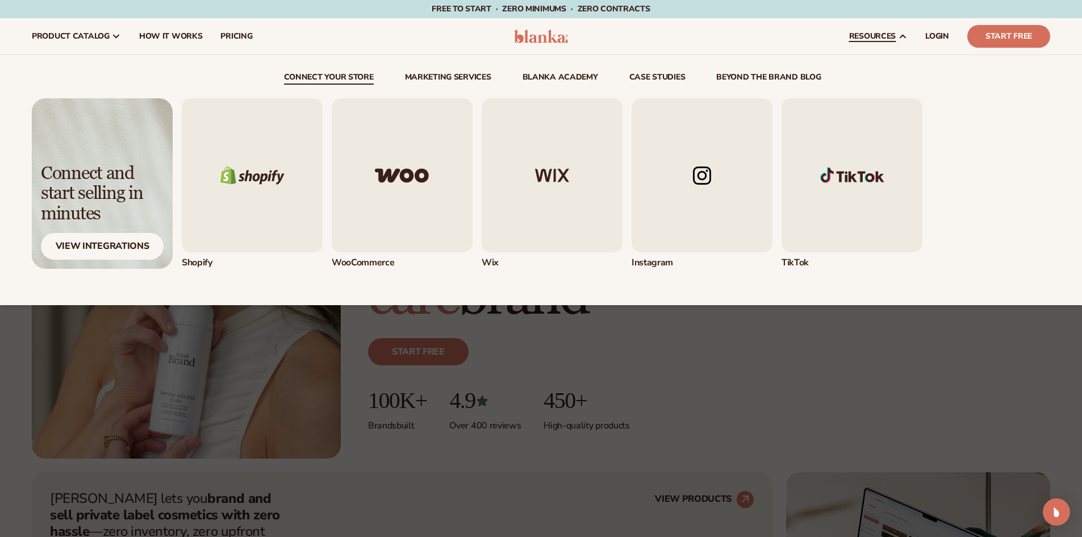
click at [694, 174] on img "4 / 5" at bounding box center [701, 175] width 141 height 154
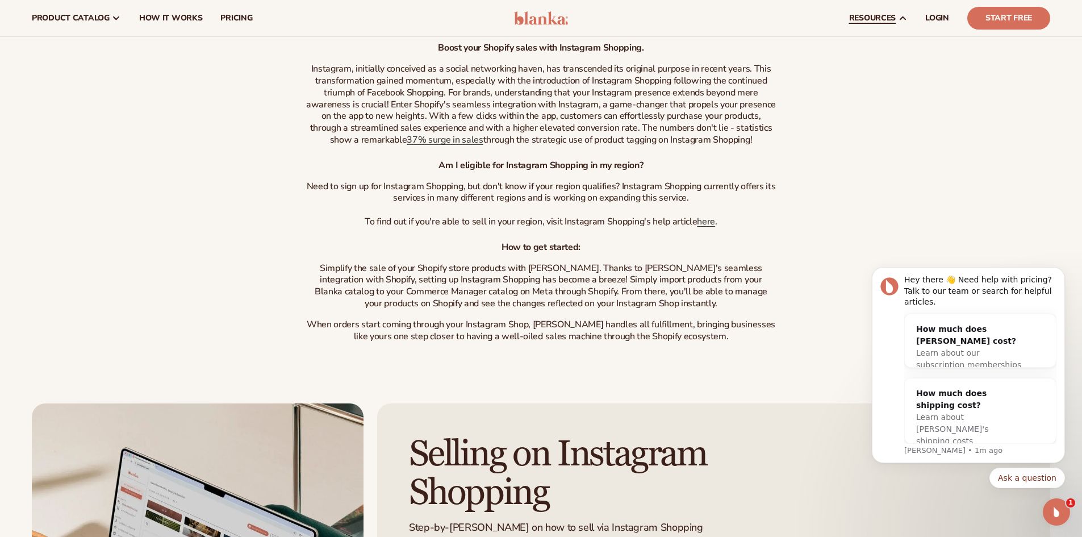
scroll to position [284, 0]
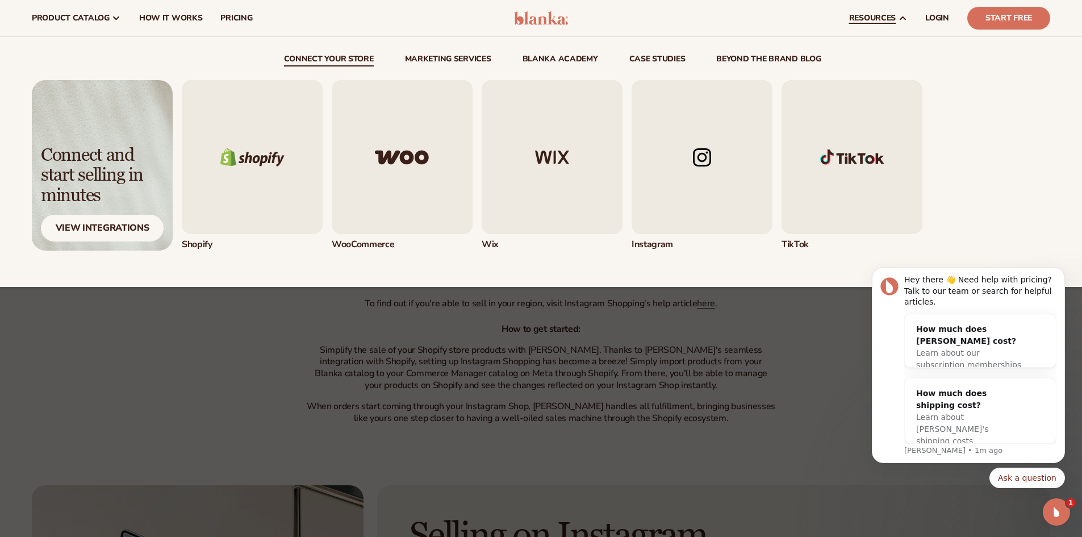
click at [897, 24] on link "resources" at bounding box center [878, 18] width 76 height 36
click at [805, 153] on img "5 / 5" at bounding box center [851, 157] width 141 height 154
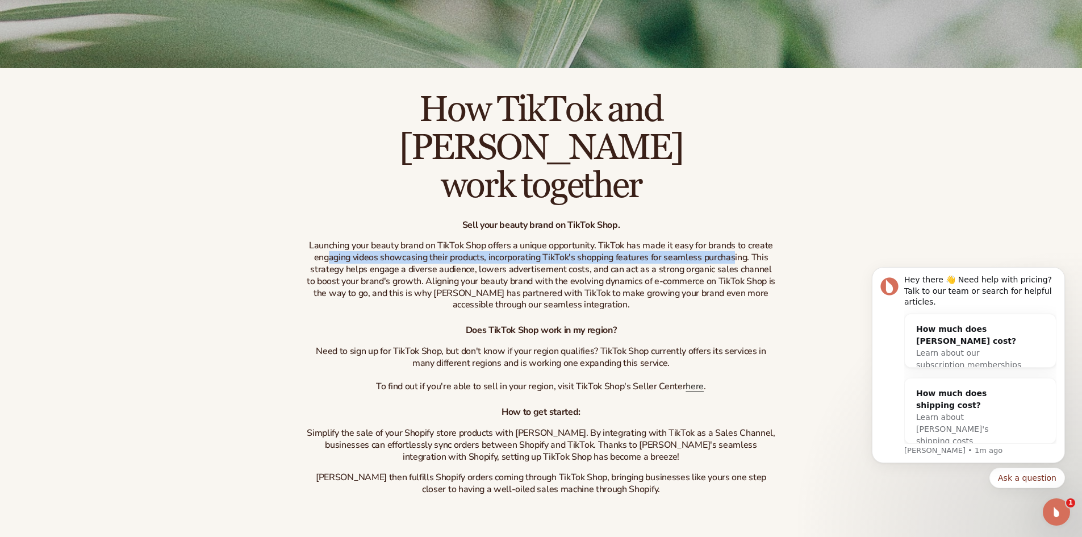
drag, startPoint x: 331, startPoint y: 217, endPoint x: 683, endPoint y: 214, distance: 352.1
click at [730, 240] on p "Launching your beauty brand on TikTok Shop offers a unique opportunity. TikTok …" at bounding box center [541, 275] width 471 height 71
click at [614, 240] on p "Launching your beauty brand on TikTok Shop offers a unique opportunity. TikTok …" at bounding box center [541, 275] width 471 height 71
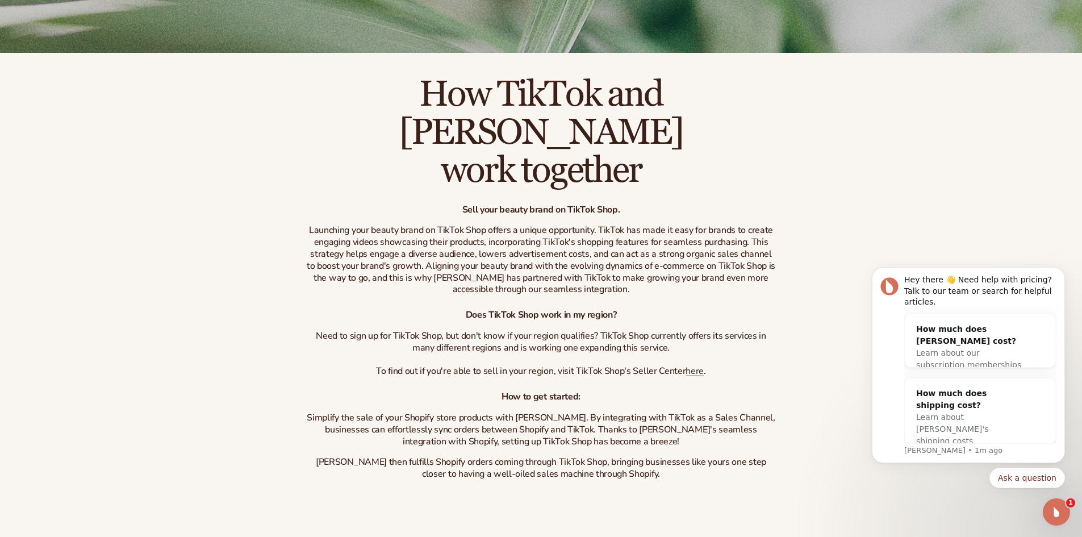
scroll to position [284, 0]
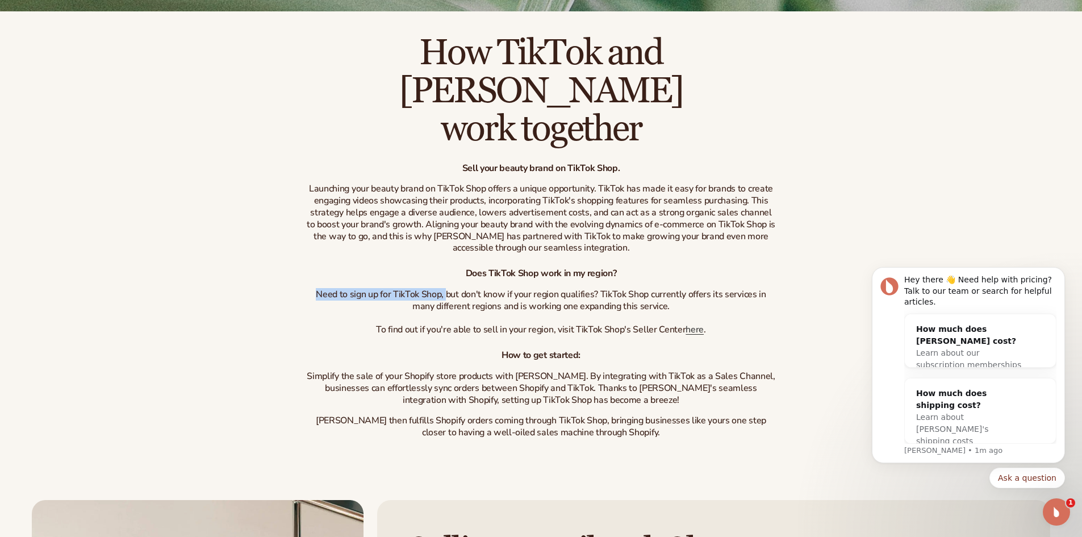
drag, startPoint x: 318, startPoint y: 256, endPoint x: 448, endPoint y: 250, distance: 130.1
click at [448, 288] on p "Need to sign up for TikTok Shop, but don't know if your region qualifies? TikTo…" at bounding box center [541, 311] width 471 height 47
click at [328, 288] on p "Need to sign up for TikTok Shop, but don't know if your region qualifies? TikTo…" at bounding box center [541, 311] width 471 height 47
drag, startPoint x: 451, startPoint y: 251, endPoint x: 592, endPoint y: 249, distance: 140.8
click at [592, 267] on div "Does TikTok Shop work in my region? Need to sign up for TikTok Shop, but don't …" at bounding box center [541, 301] width 471 height 68
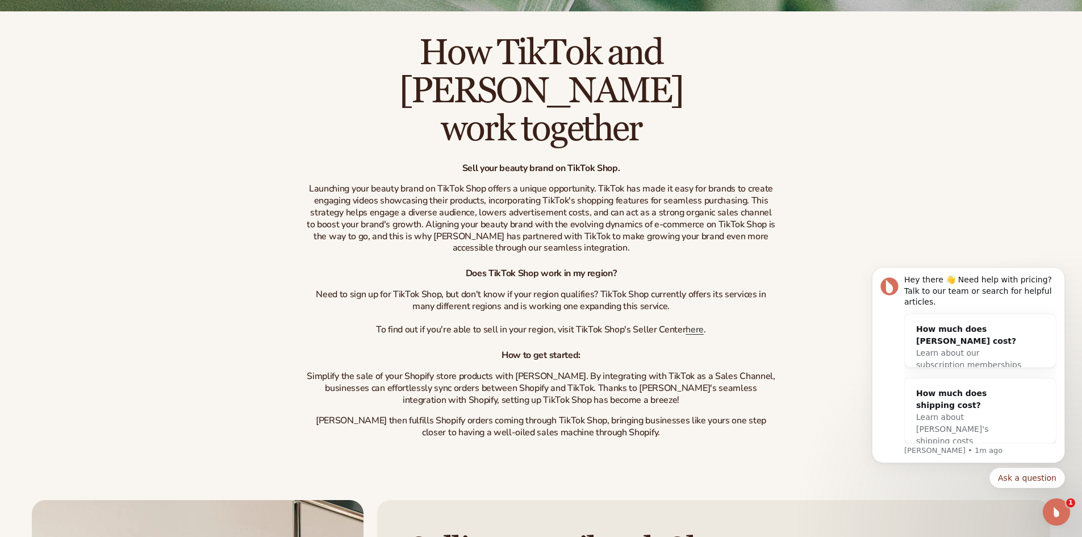
click at [610, 267] on div "Does TikTok Shop work in my region? Need to sign up for TikTok Shop, but don't …" at bounding box center [541, 301] width 471 height 68
drag, startPoint x: 600, startPoint y: 252, endPoint x: 598, endPoint y: 269, distance: 17.2
click at [598, 288] on p "Need to sign up for TikTok Shop, but don't know if your region qualifies? TikTo…" at bounding box center [541, 311] width 471 height 47
drag, startPoint x: 528, startPoint y: 273, endPoint x: 467, endPoint y: 275, distance: 60.8
click at [527, 288] on p "Need to sign up for TikTok Shop, but don't know if your region qualifies? TikTo…" at bounding box center [541, 311] width 471 height 47
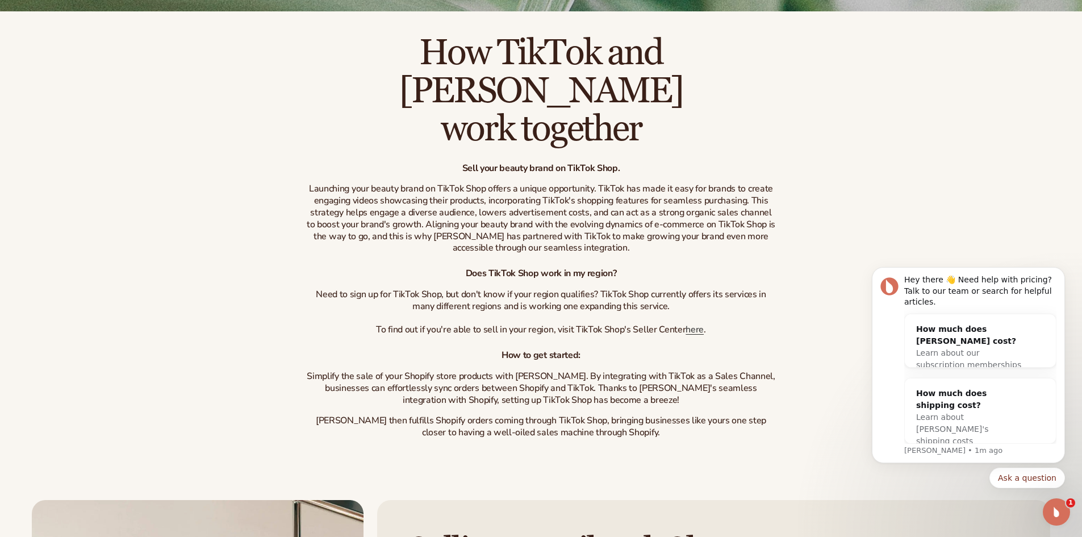
click at [390, 288] on p "Need to sign up for TikTok Shop, but don't know if your region qualifies? TikTo…" at bounding box center [541, 311] width 471 height 47
drag, startPoint x: 365, startPoint y: 289, endPoint x: 660, endPoint y: 280, distance: 295.4
click at [656, 288] on p "Need to sign up for TikTok Shop, but don't know if your region qualifies? TikTo…" at bounding box center [541, 311] width 471 height 47
click at [695, 323] on link "here" at bounding box center [694, 329] width 18 height 12
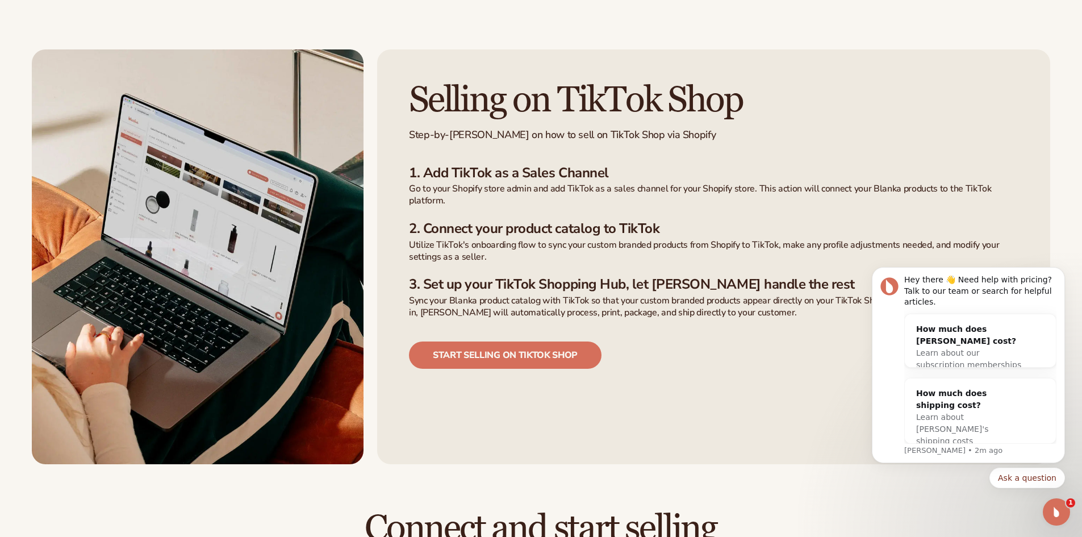
scroll to position [738, 0]
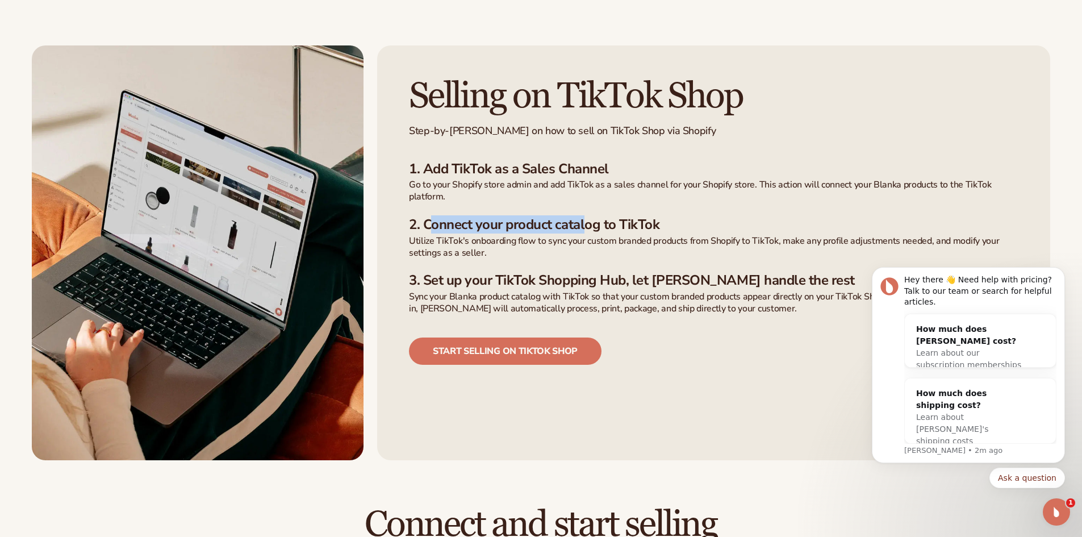
drag, startPoint x: 431, startPoint y: 190, endPoint x: 594, endPoint y: 186, distance: 163.0
click at [589, 216] on h3 "2. Connect your product catalog to TikTok" at bounding box center [713, 224] width 609 height 16
click at [613, 216] on h3 "2. Connect your product catalog to TikTok" at bounding box center [713, 224] width 609 height 16
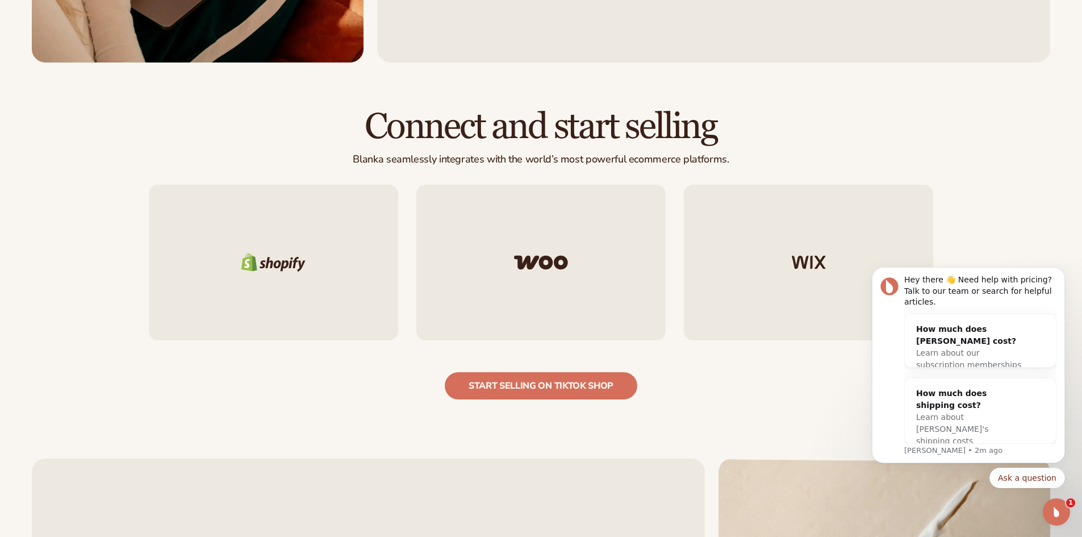
click at [568, 220] on div at bounding box center [540, 263] width 249 height 156
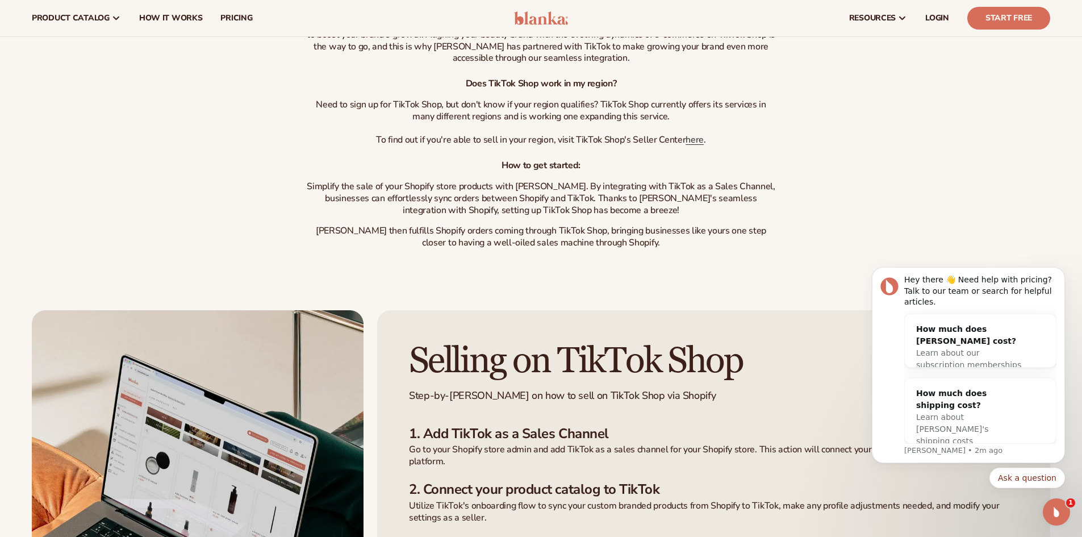
scroll to position [454, 0]
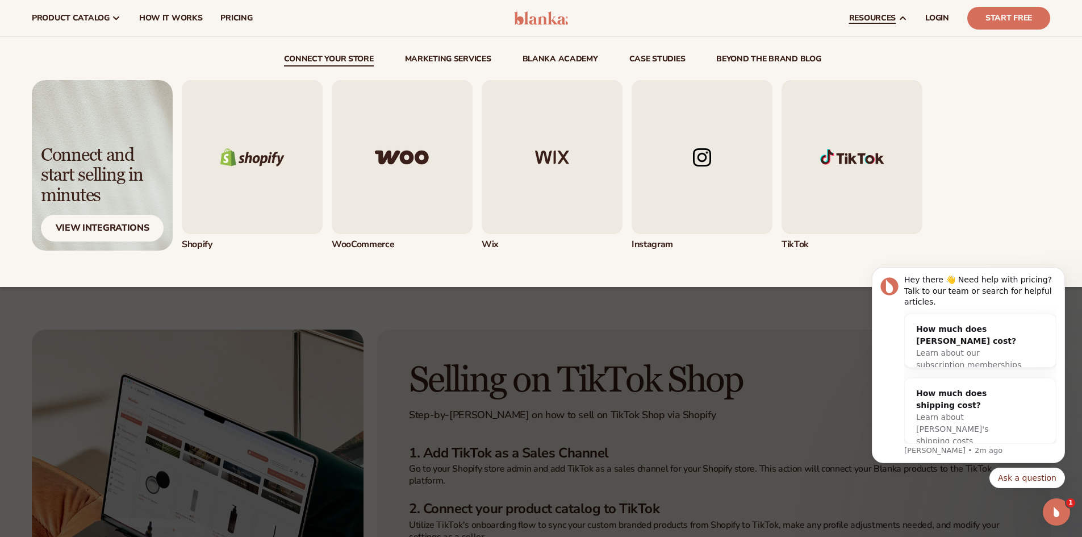
click at [380, 198] on img "2 / 5" at bounding box center [402, 157] width 141 height 154
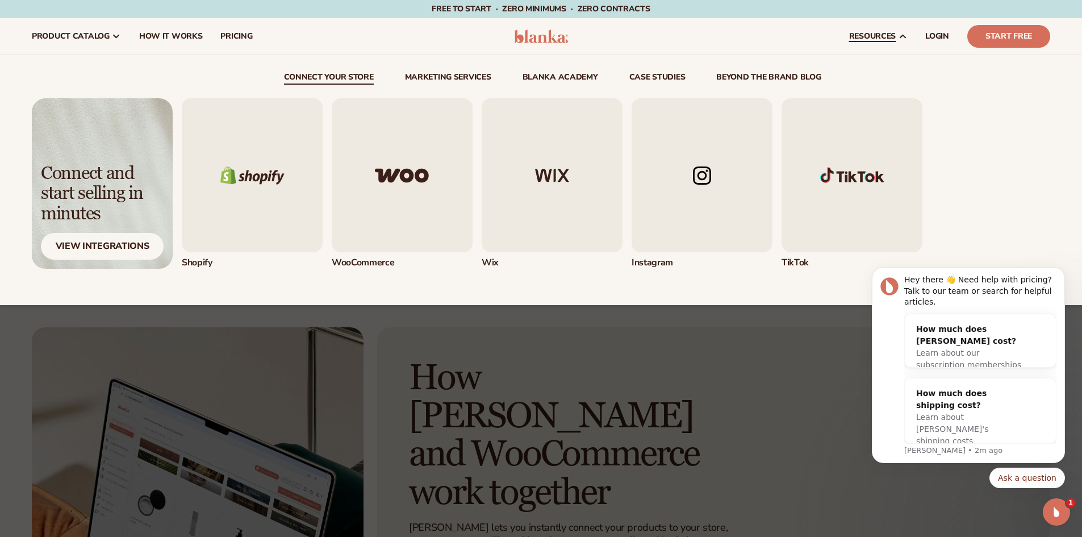
click at [287, 202] on img "1 / 5" at bounding box center [252, 175] width 141 height 154
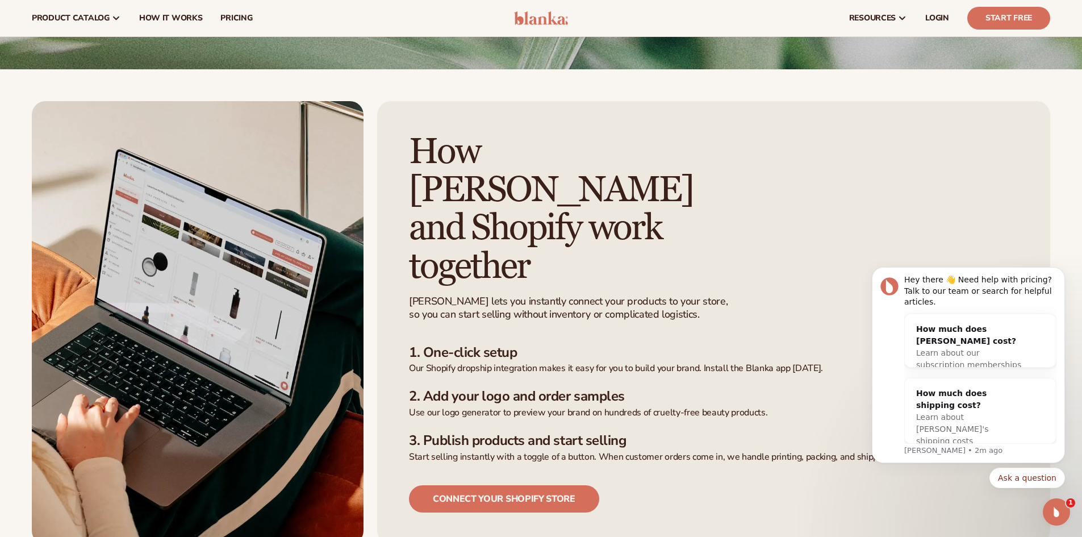
scroll to position [225, 0]
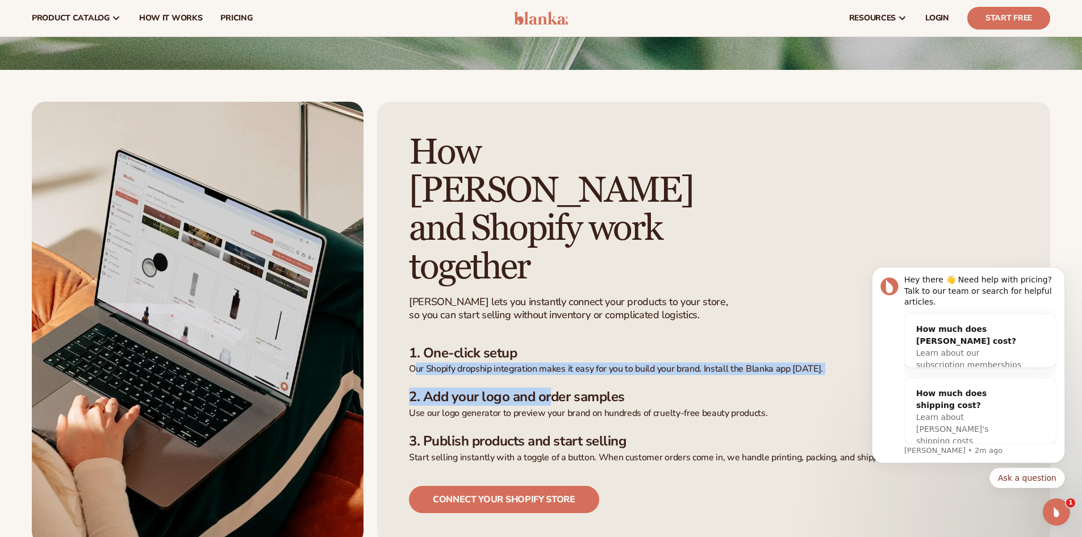
drag, startPoint x: 419, startPoint y: 298, endPoint x: 526, endPoint y: 306, distance: 108.2
click at [549, 345] on ul "1. One-click setup Our Shopify dropship integration makes it easy for you to bu…" at bounding box center [713, 404] width 609 height 119
drag, startPoint x: 500, startPoint y: 301, endPoint x: 493, endPoint y: 307, distance: 8.4
click at [499, 345] on ul "1. One-click setup Our Shopify dropship integration makes it easy for you to bu…" at bounding box center [713, 404] width 609 height 119
click at [477, 388] on h3 "2. Add your logo and order samples" at bounding box center [713, 396] width 609 height 16
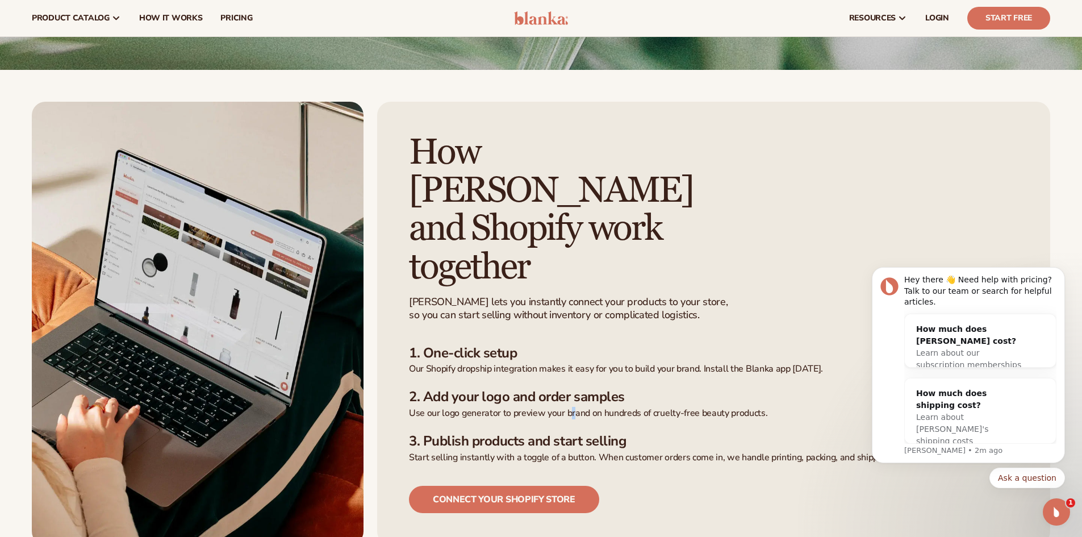
click at [572, 407] on p "Use our logo generator to preview your brand on hundreds of cruelty-free beauty…" at bounding box center [713, 413] width 609 height 12
drag, startPoint x: 469, startPoint y: 328, endPoint x: 525, endPoint y: 327, distance: 55.7
click at [505, 388] on h3 "2. Add your logo and order samples" at bounding box center [713, 396] width 609 height 16
click at [454, 388] on h3 "2. Add your logo and order samples" at bounding box center [713, 396] width 609 height 16
drag, startPoint x: 422, startPoint y: 325, endPoint x: 530, endPoint y: 320, distance: 108.0
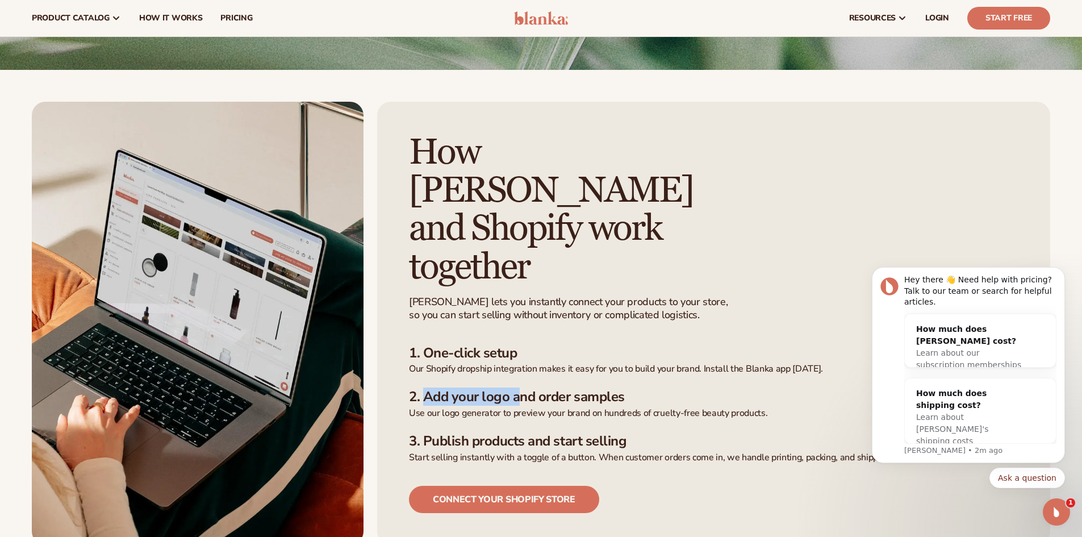
click at [529, 388] on h3 "2. Add your logo and order samples" at bounding box center [713, 396] width 609 height 16
drag, startPoint x: 524, startPoint y: 321, endPoint x: 495, endPoint y: 325, distance: 28.6
click at [523, 388] on h3 "2. Add your logo and order samples" at bounding box center [713, 396] width 609 height 16
click at [427, 345] on ul "1. One-click setup Our Shopify dropship integration makes it easy for you to bu…" at bounding box center [713, 404] width 609 height 119
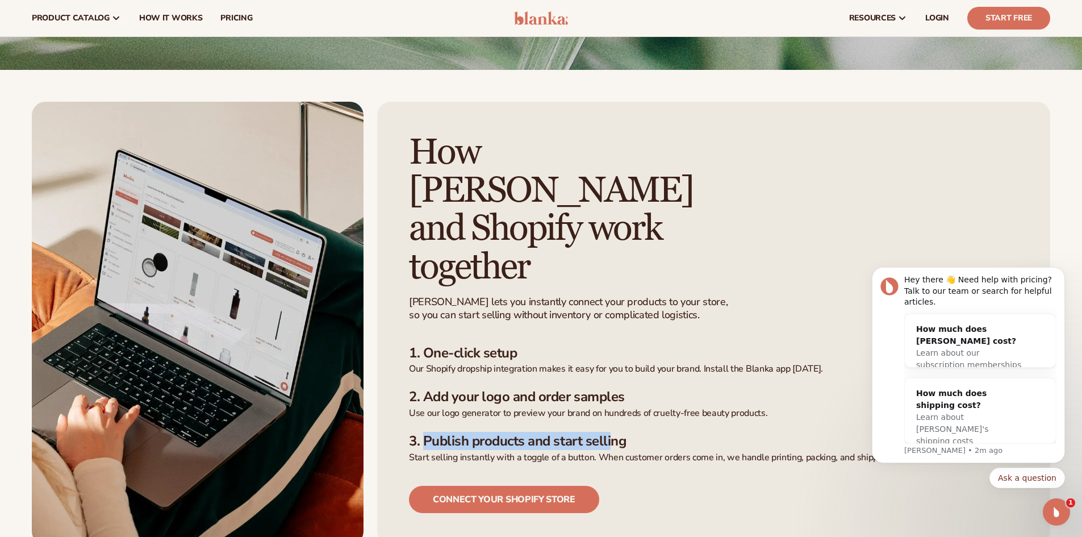
drag, startPoint x: 426, startPoint y: 362, endPoint x: 612, endPoint y: 363, distance: 185.7
click at [613, 433] on h3 "3. Publish products and start selling" at bounding box center [713, 441] width 609 height 16
click at [562, 433] on h3 "3. Publish products and start selling" at bounding box center [713, 441] width 609 height 16
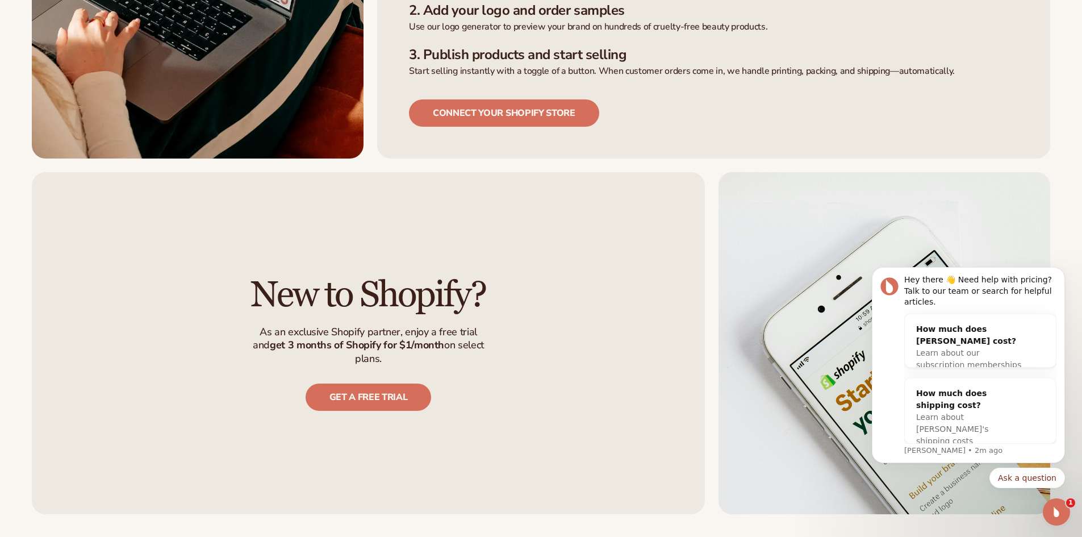
scroll to position [623, 0]
